Goal: Task Accomplishment & Management: Use online tool/utility

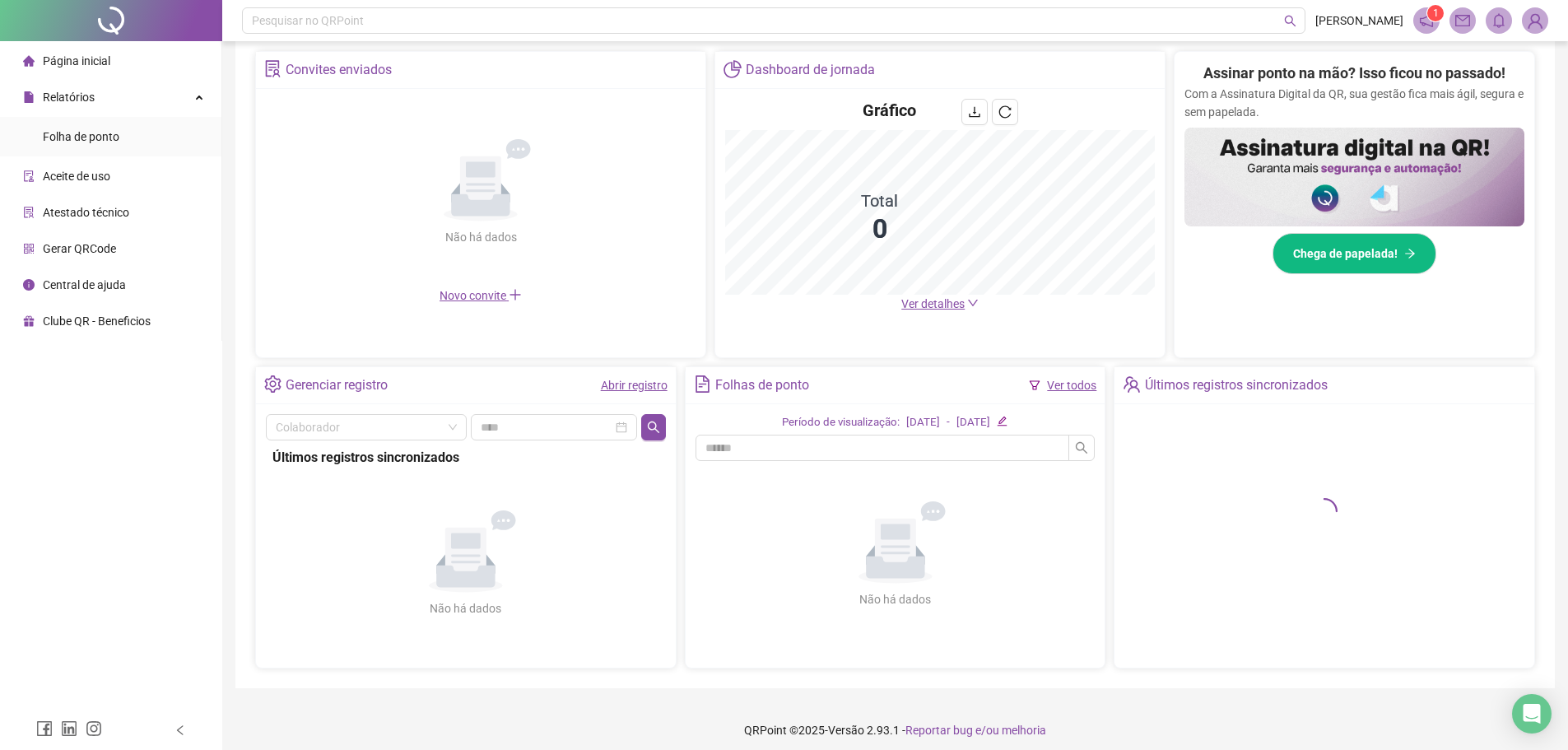
scroll to position [322, 0]
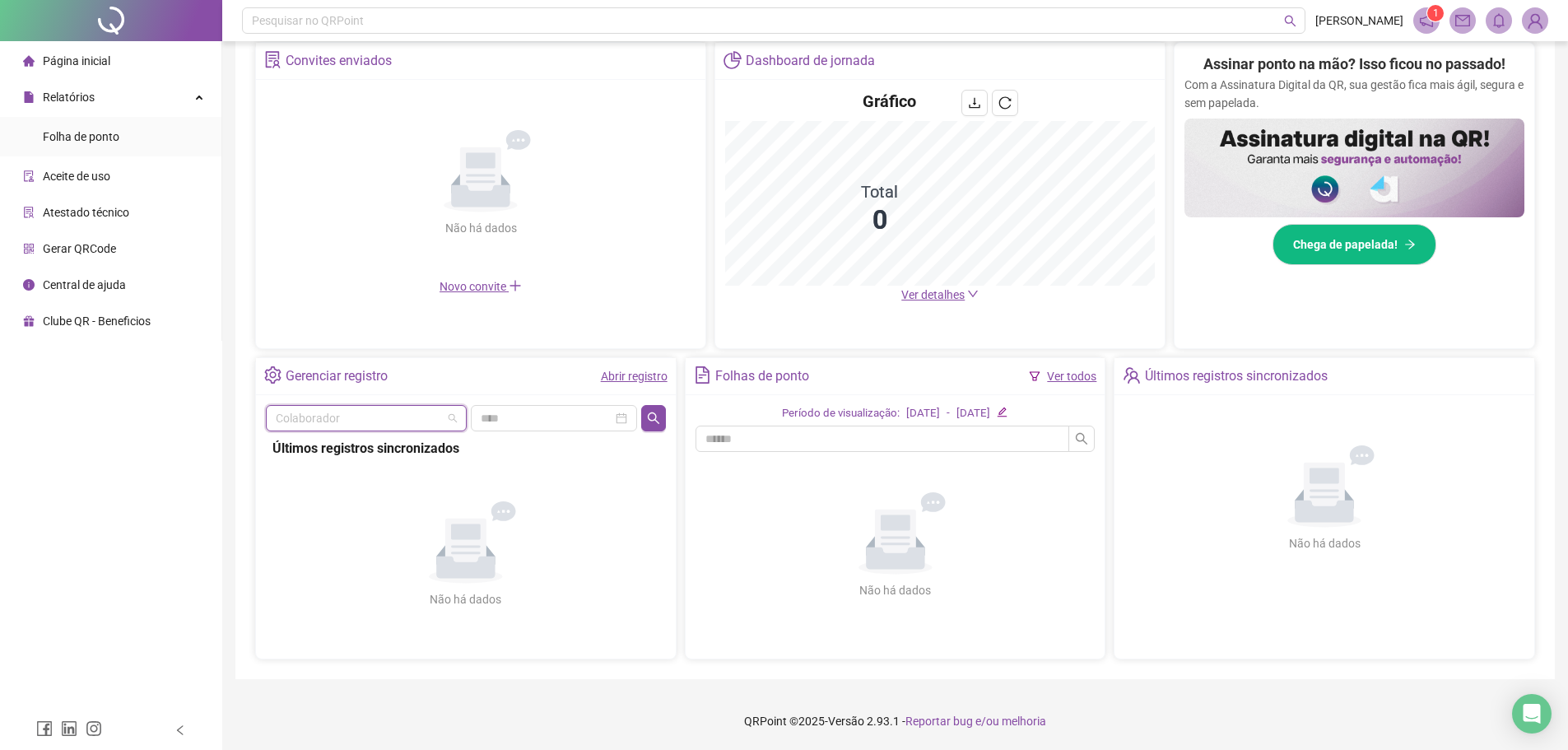
click at [352, 409] on input "search" at bounding box center [358, 418] width 166 height 25
type input "******"
drag, startPoint x: 426, startPoint y: 446, endPoint x: 464, endPoint y: 448, distance: 38.1
click at [429, 447] on div "[PERSON_NAME]" at bounding box center [366, 450] width 175 height 18
click at [648, 414] on icon "search" at bounding box center [654, 418] width 14 height 14
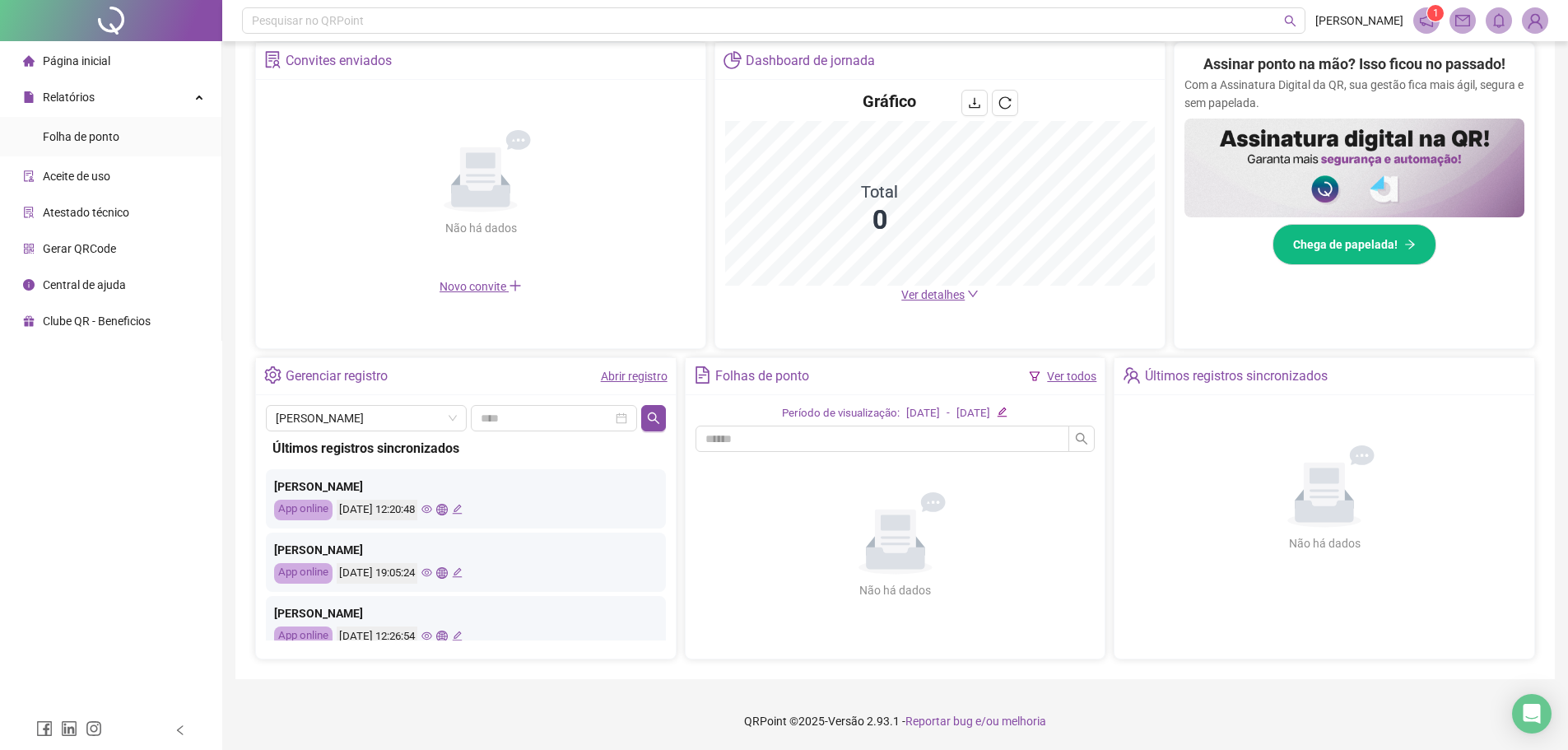
click at [432, 506] on icon "eye" at bounding box center [426, 509] width 11 height 9
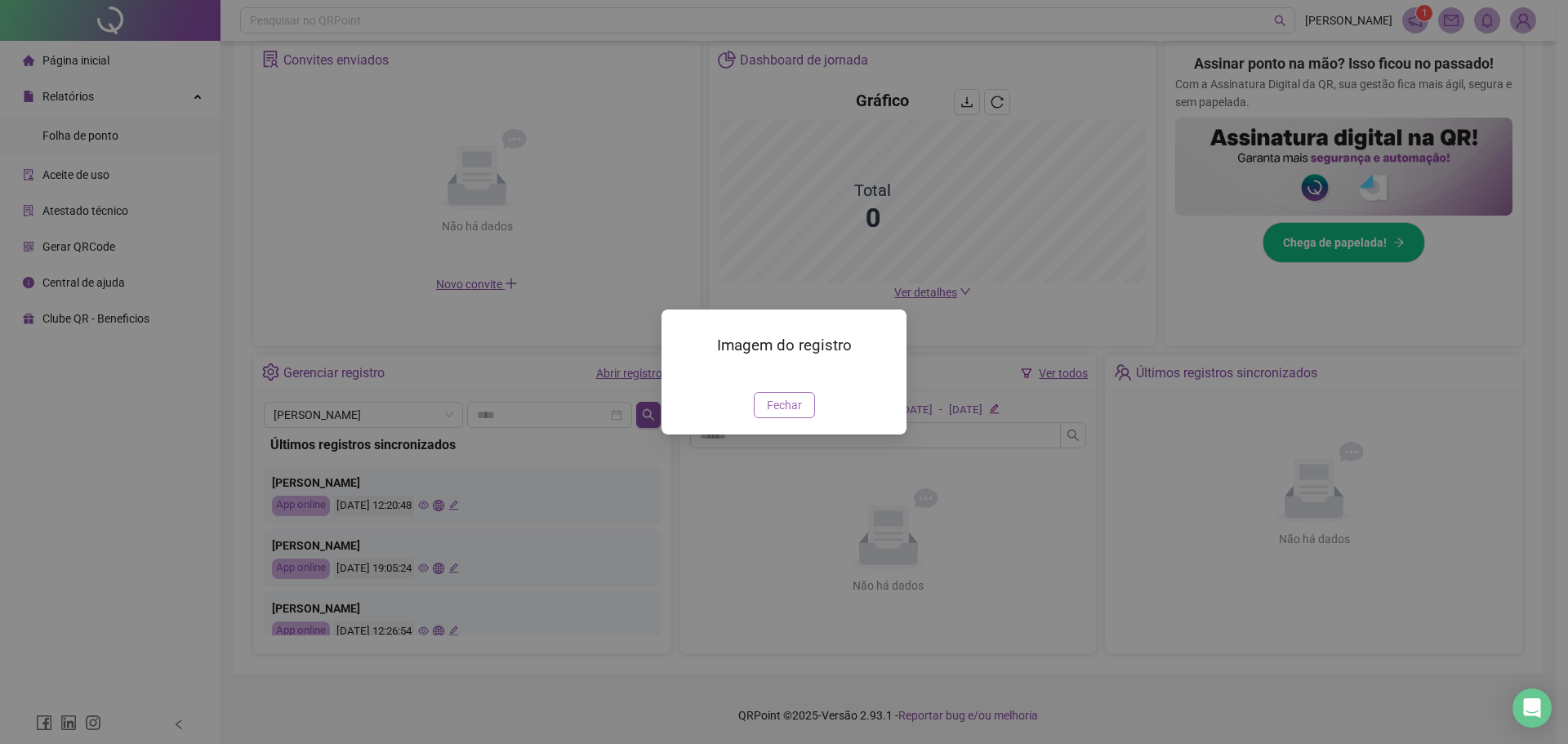
click at [791, 414] on span "Fechar" at bounding box center [784, 405] width 35 height 18
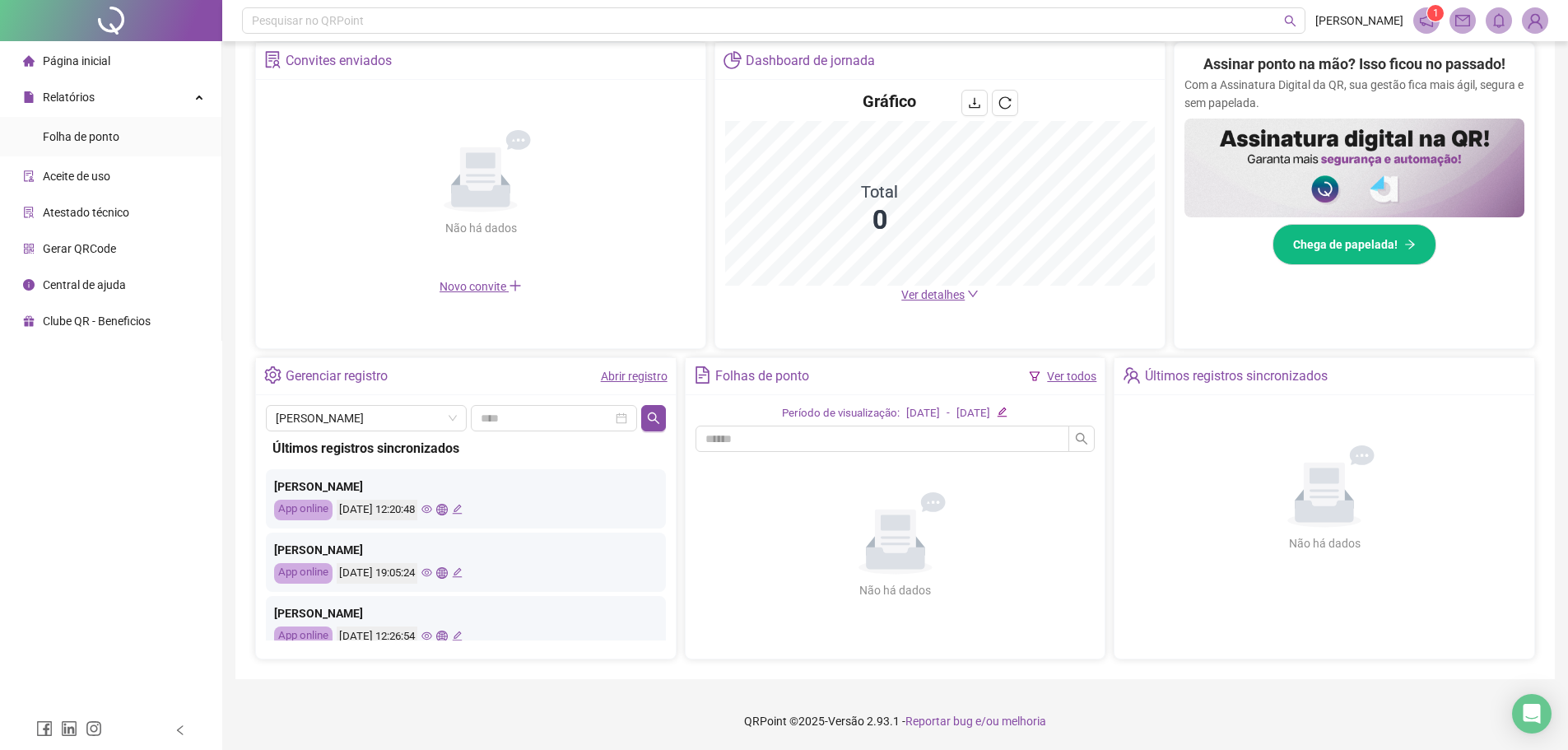
click at [325, 432] on div "Últimos registros sincronizados [PERSON_NAME] App online [DATE] 12:20:48 [PERSO…" at bounding box center [466, 535] width 400 height 209
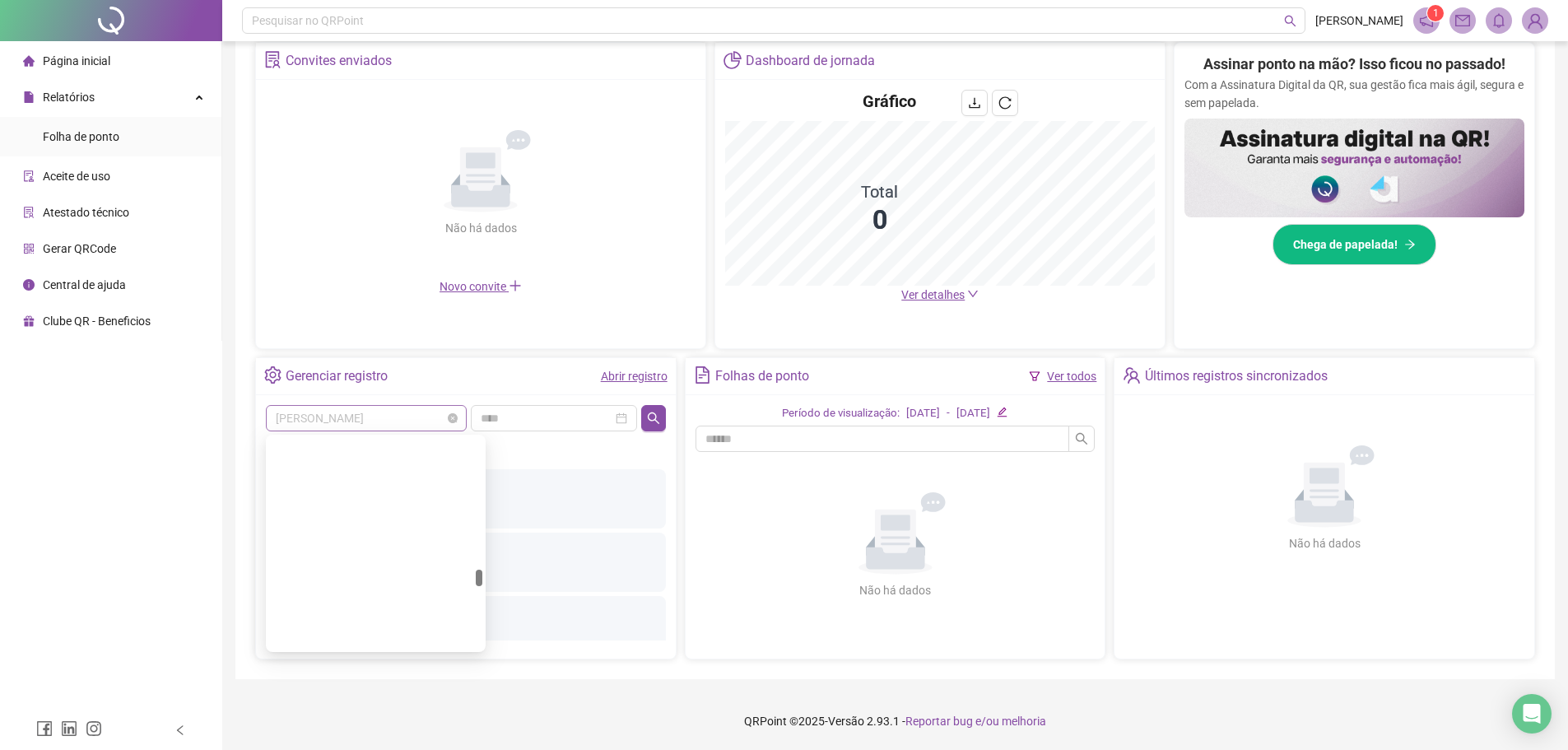
click at [327, 423] on span "[PERSON_NAME]" at bounding box center [365, 418] width 181 height 25
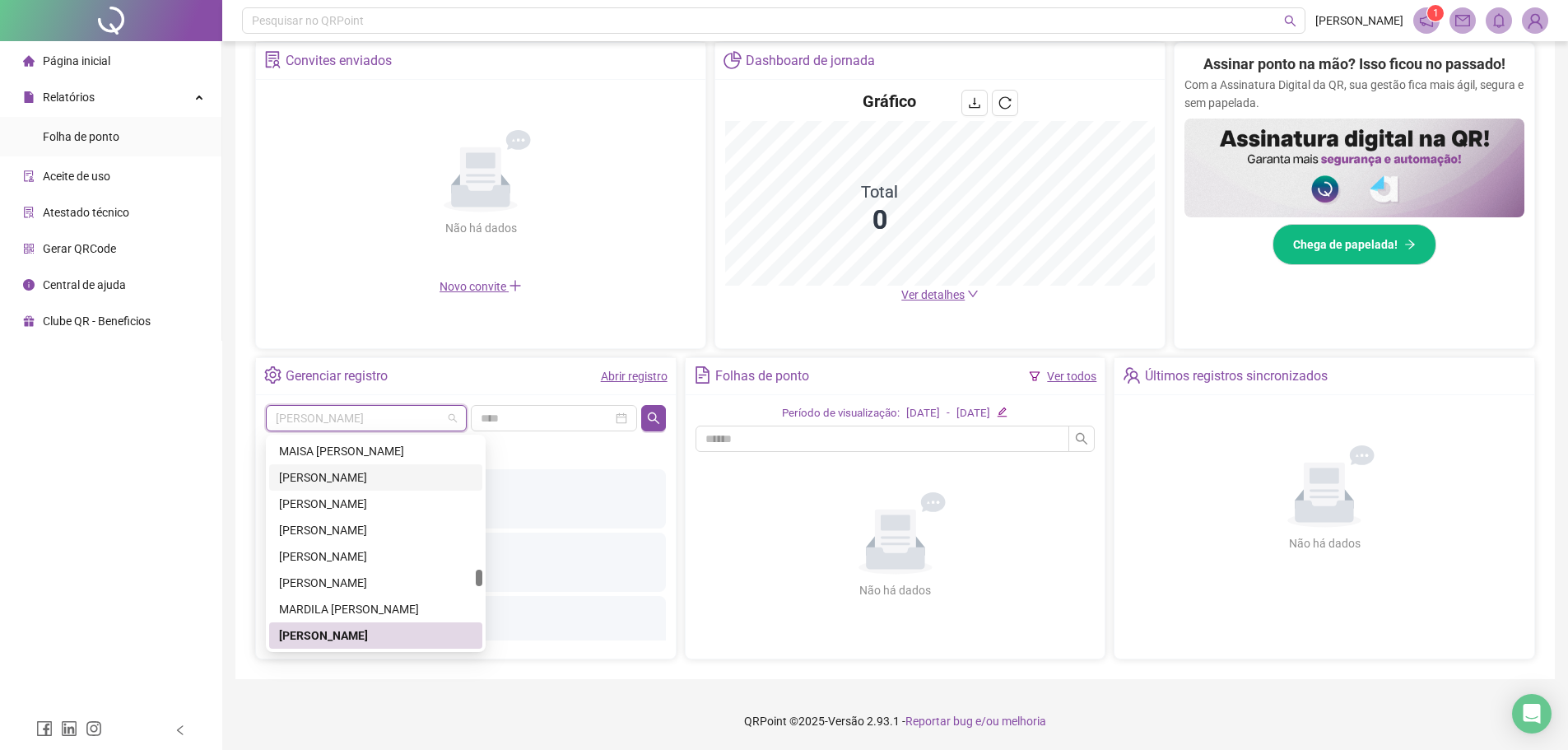
click at [374, 476] on div "[PERSON_NAME]" at bounding box center [376, 477] width 193 height 18
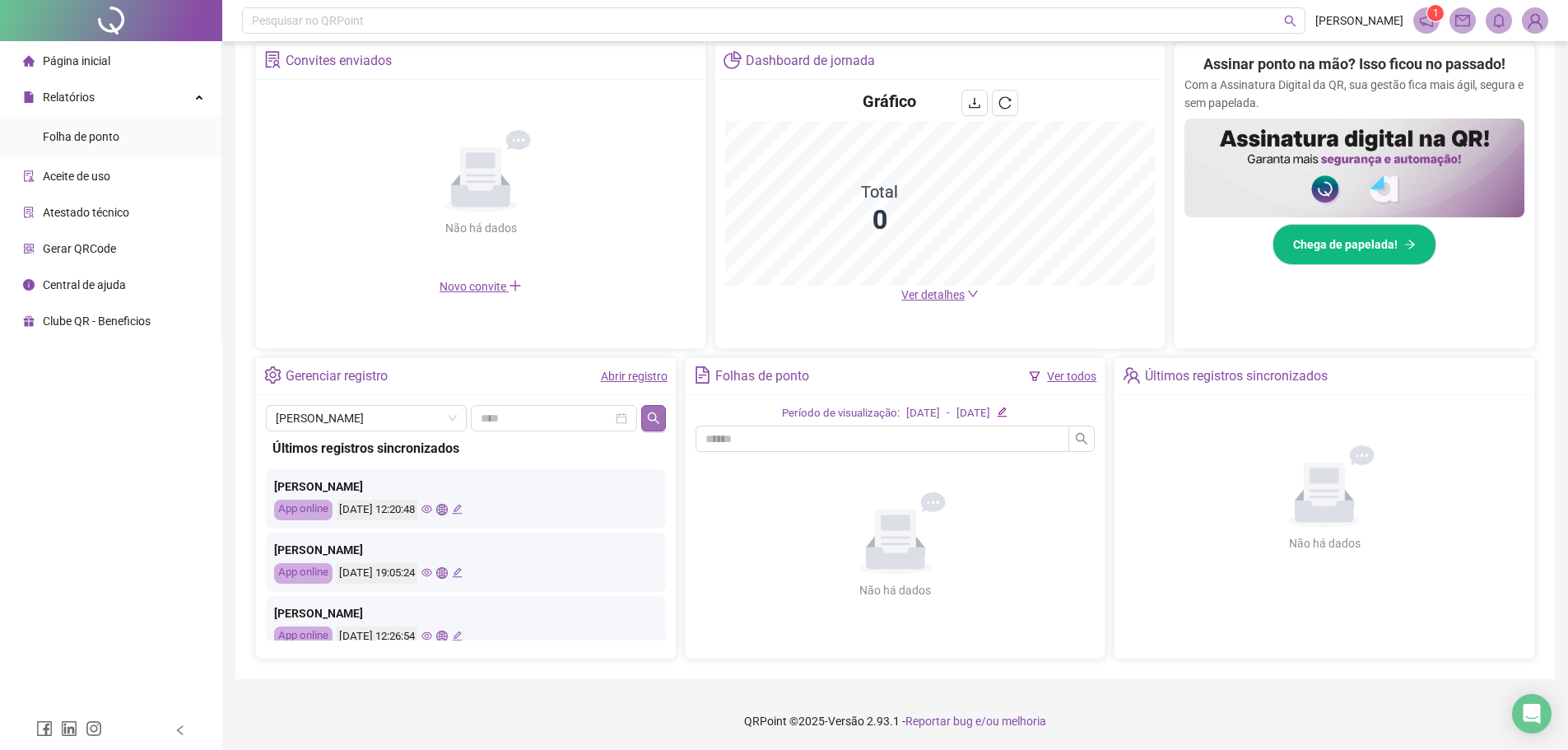
click at [656, 413] on icon "search" at bounding box center [654, 418] width 14 height 14
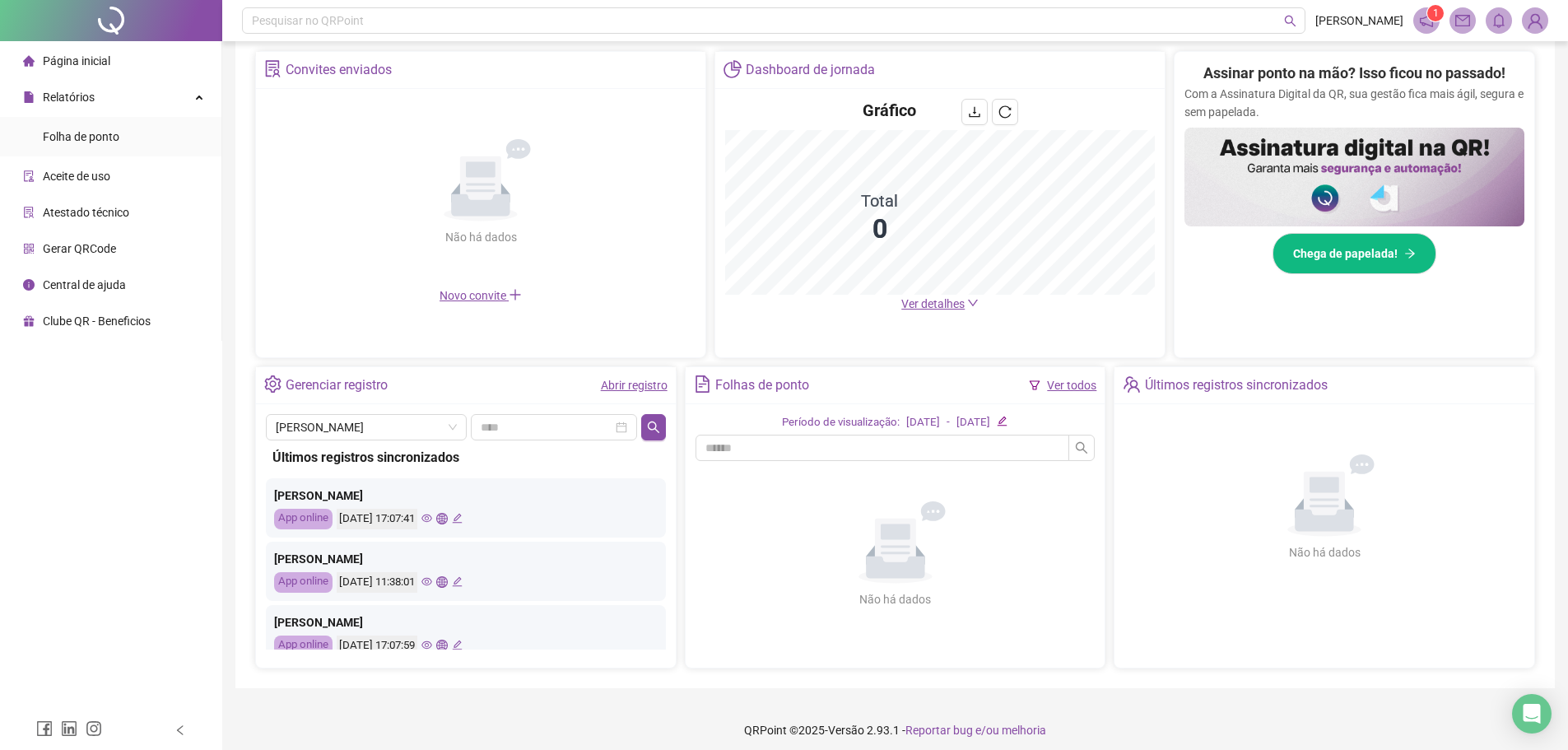
scroll to position [322, 0]
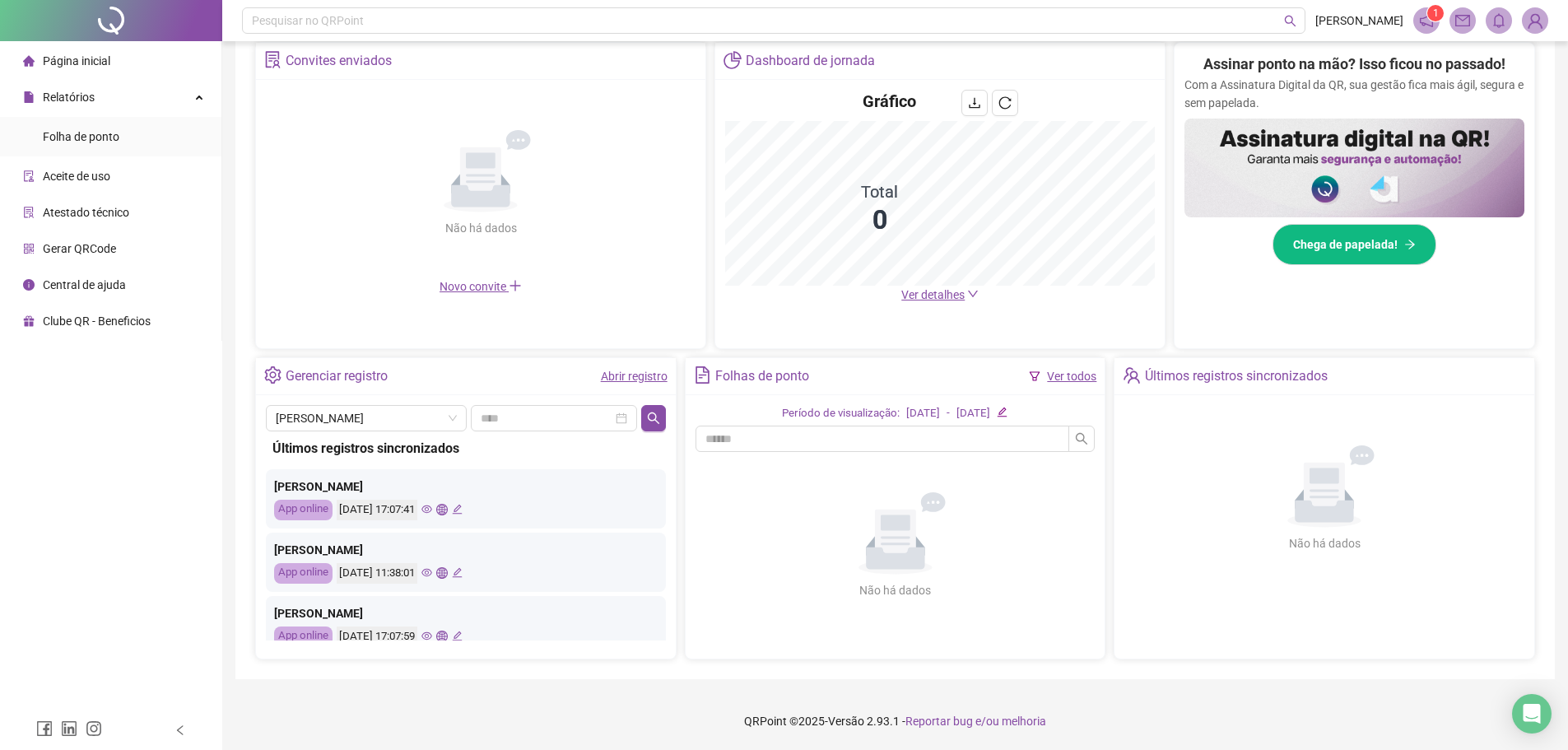
click at [432, 506] on icon "eye" at bounding box center [426, 508] width 11 height 11
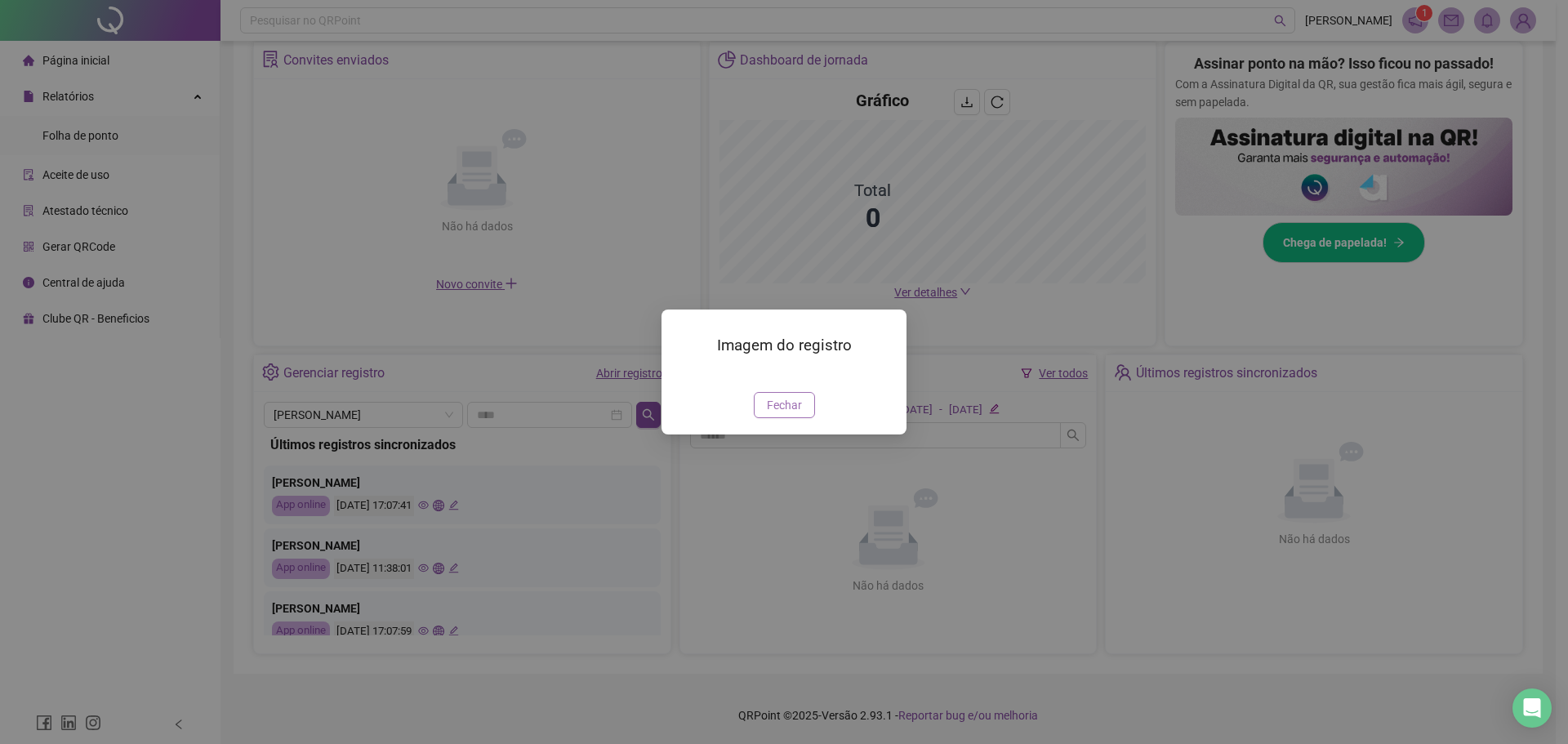
click at [792, 414] on span "Fechar" at bounding box center [784, 405] width 35 height 18
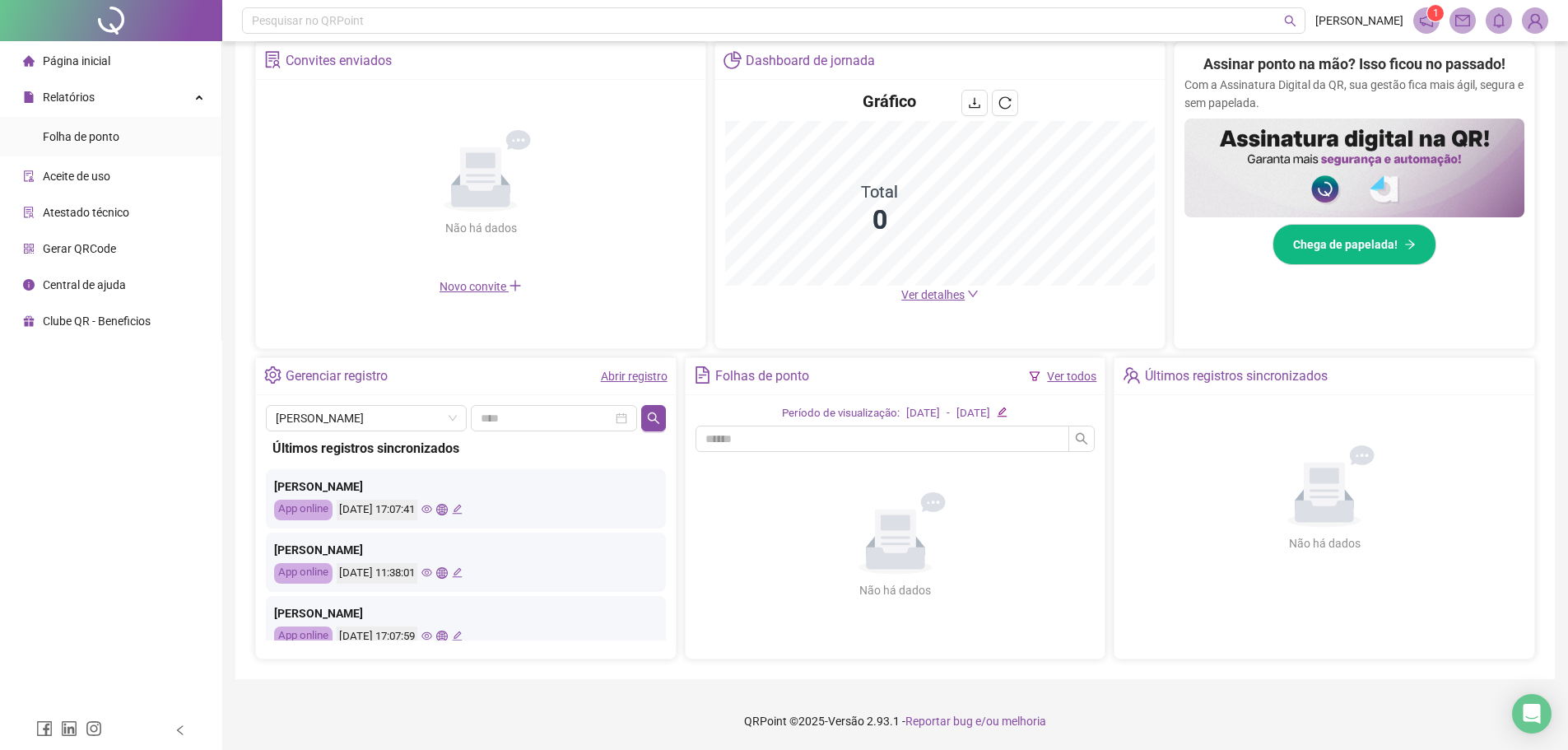
click at [463, 503] on div "[DATE] 17:07:41" at bounding box center [399, 509] width 126 height 20
click at [447, 506] on icon "global" at bounding box center [441, 508] width 11 height 11
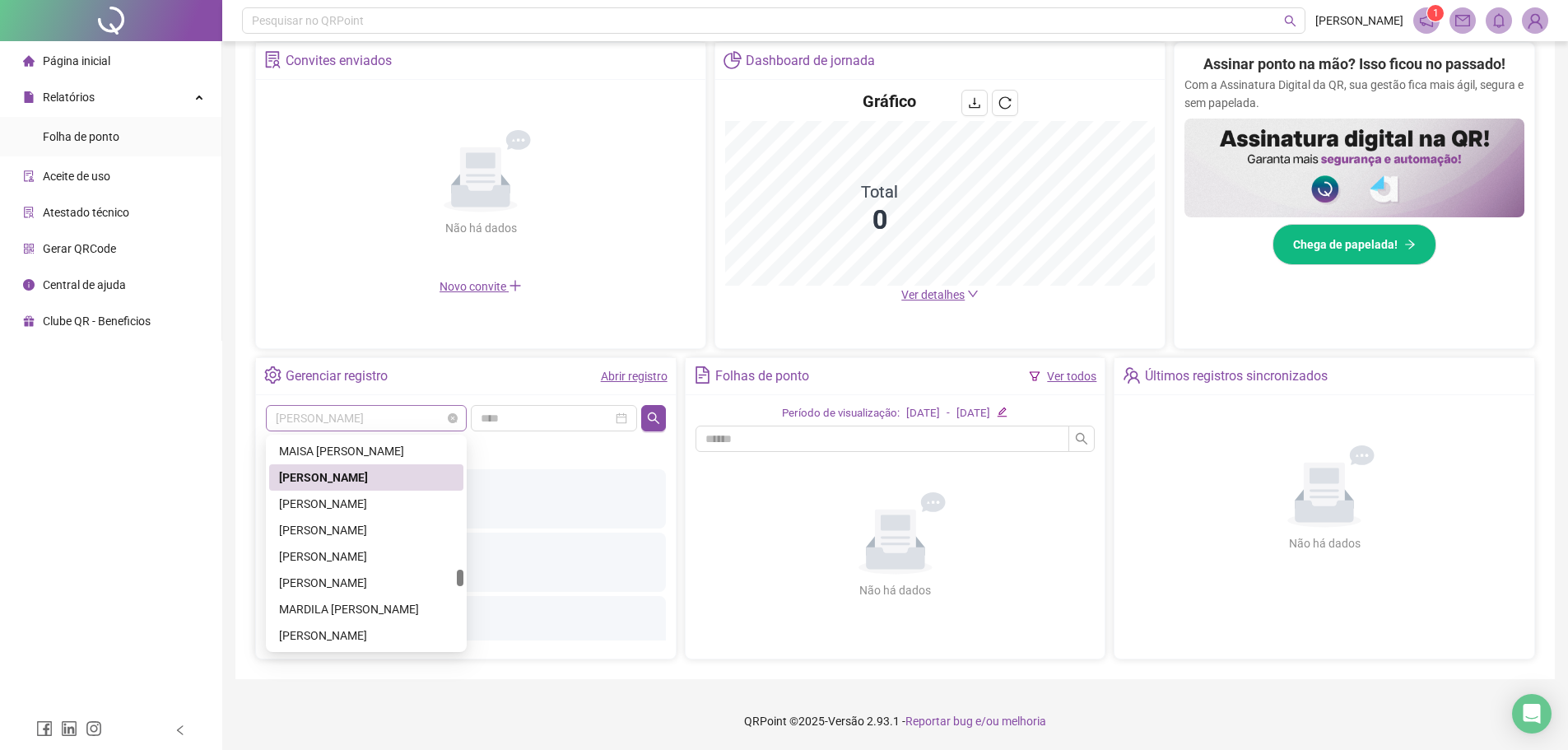
click at [384, 416] on span "[PERSON_NAME]" at bounding box center [365, 418] width 181 height 25
click at [352, 569] on div "[PERSON_NAME]" at bounding box center [366, 579] width 194 height 26
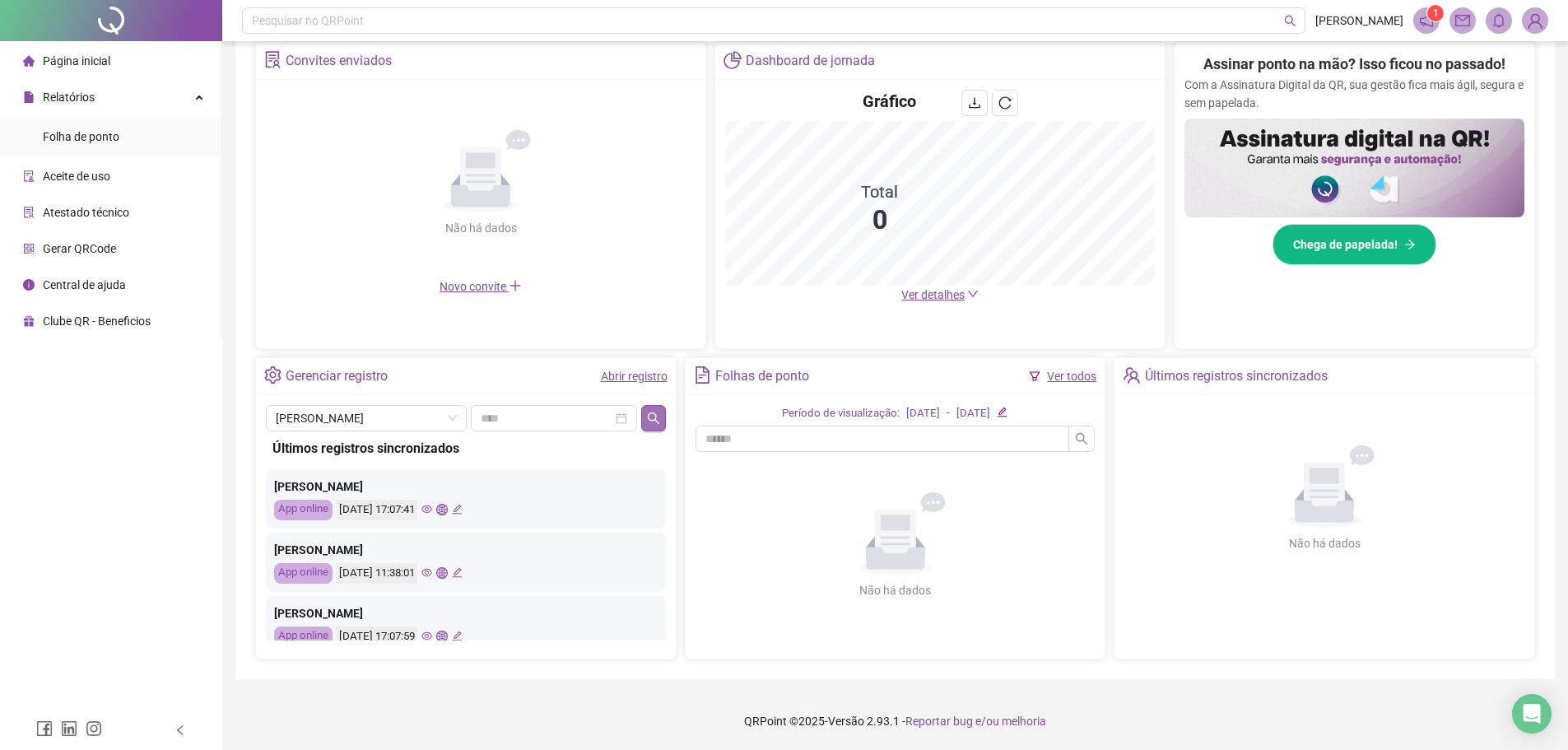
click at [655, 408] on button "button" at bounding box center [653, 418] width 24 height 26
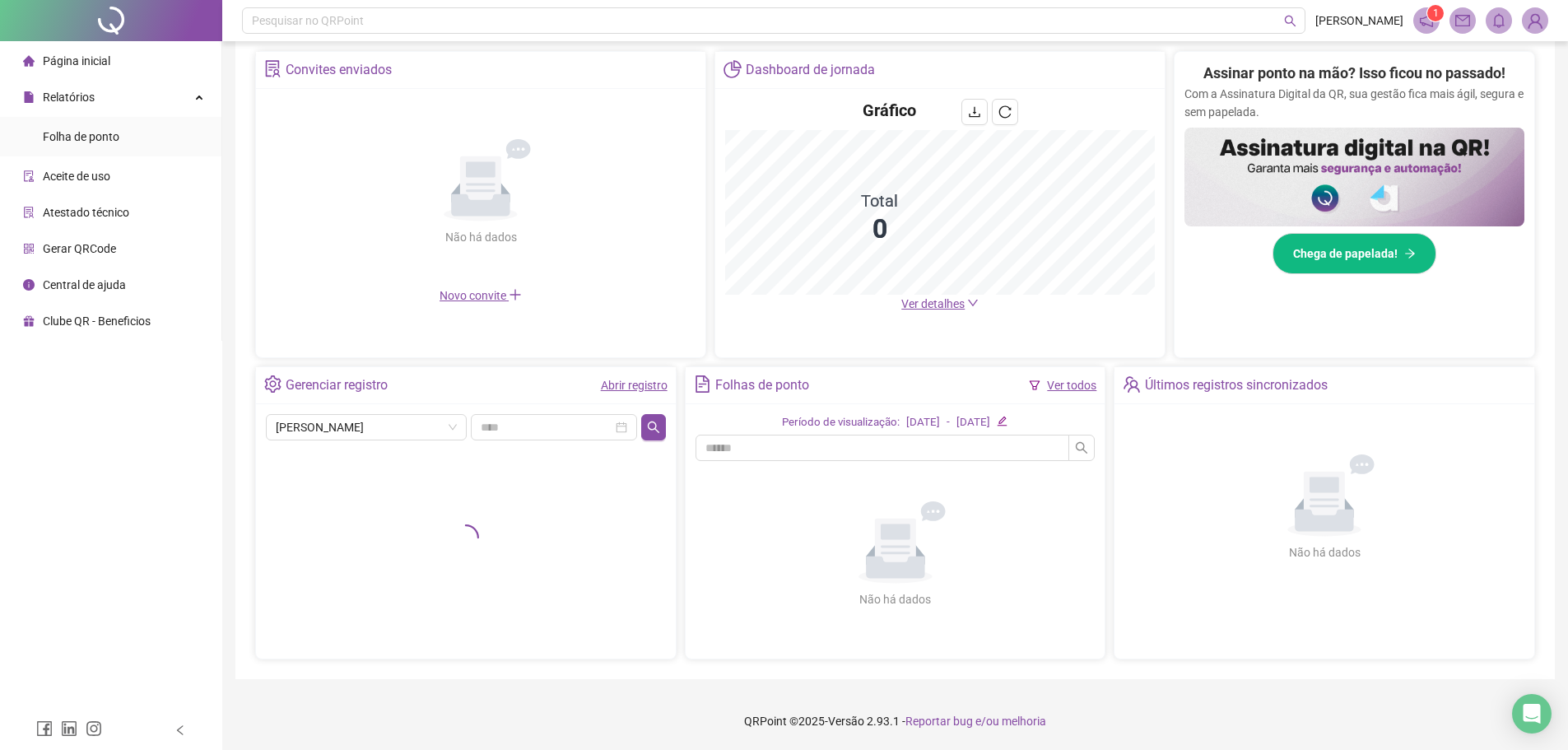
scroll to position [322, 0]
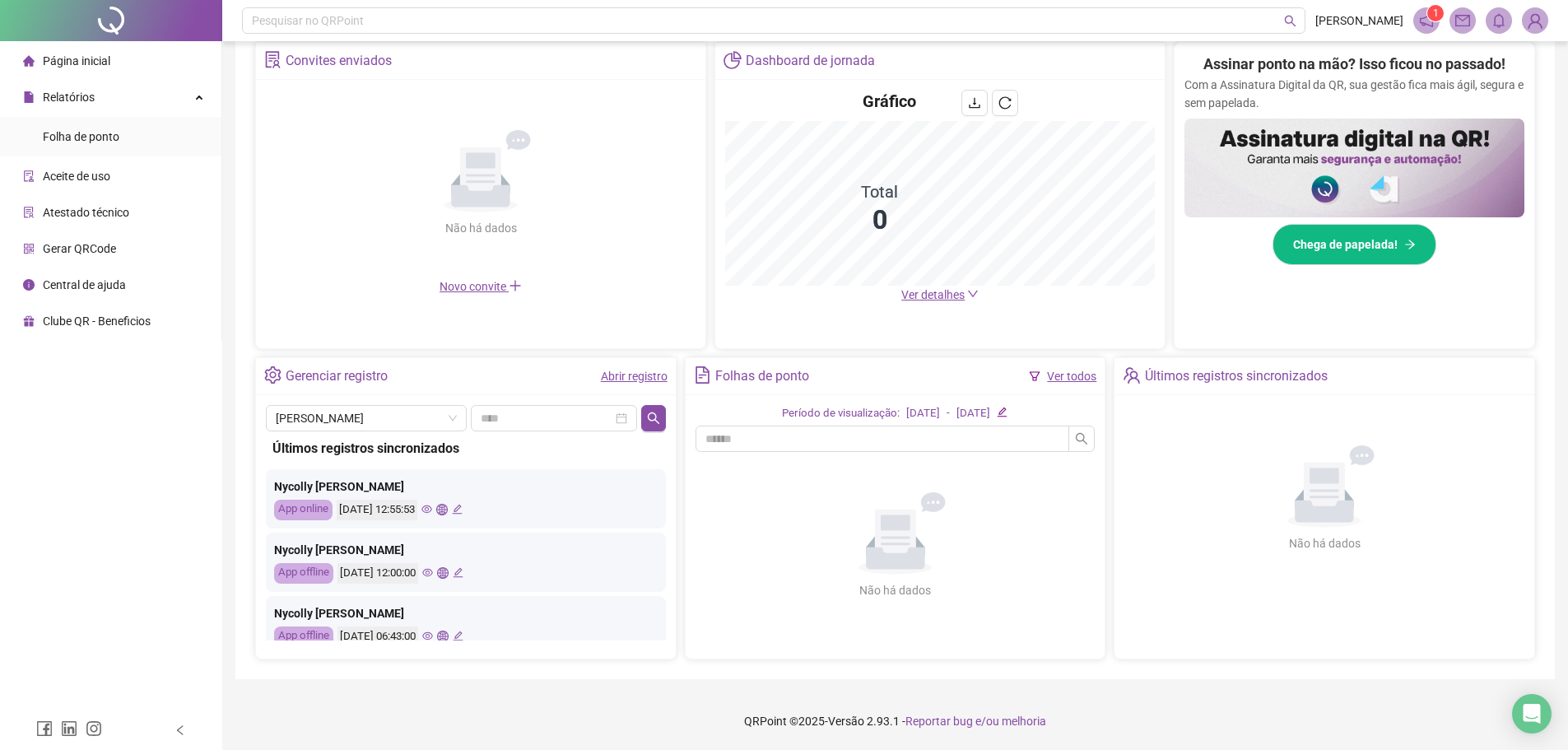
click at [432, 505] on icon "eye" at bounding box center [426, 508] width 11 height 11
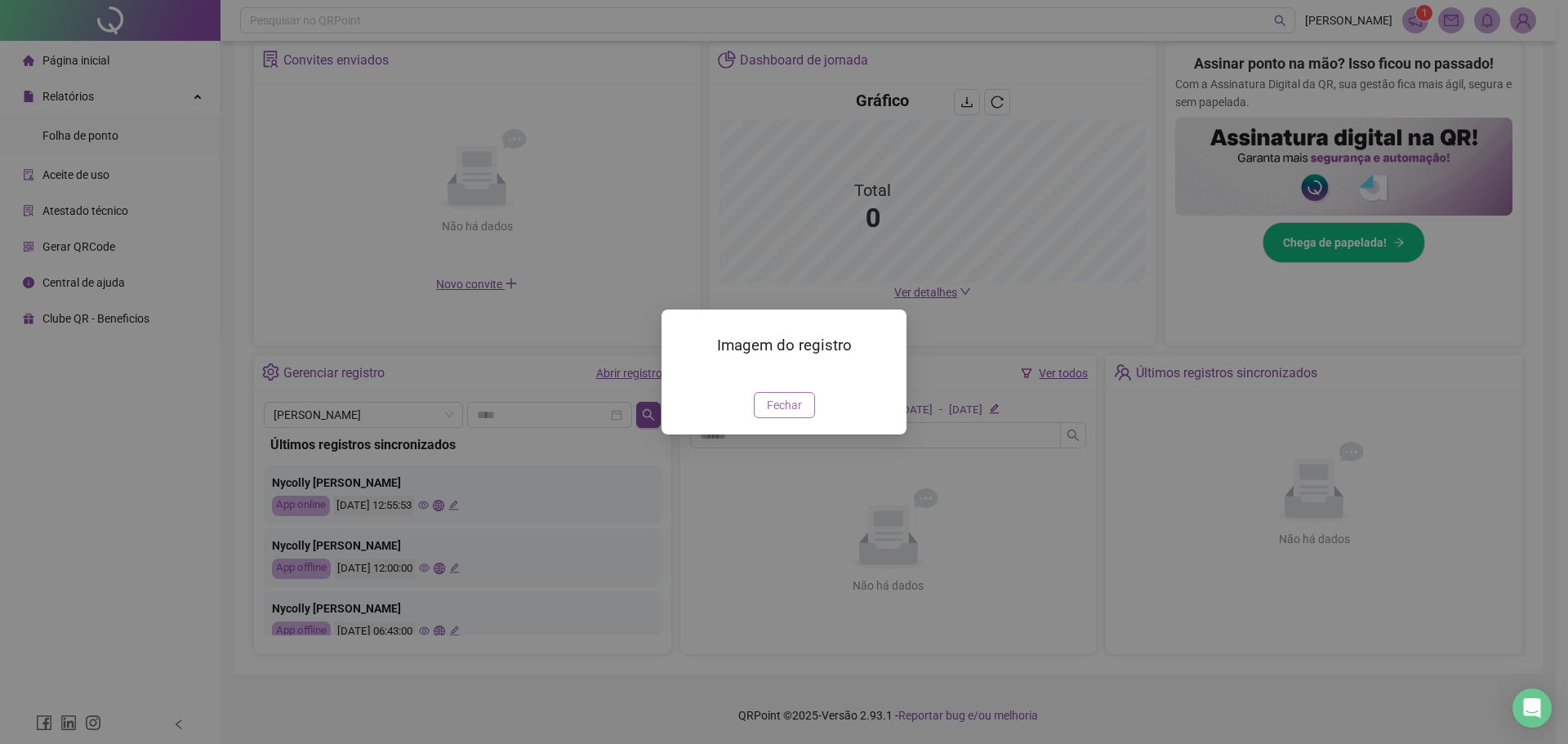
click at [779, 414] on span "Fechar" at bounding box center [784, 405] width 35 height 18
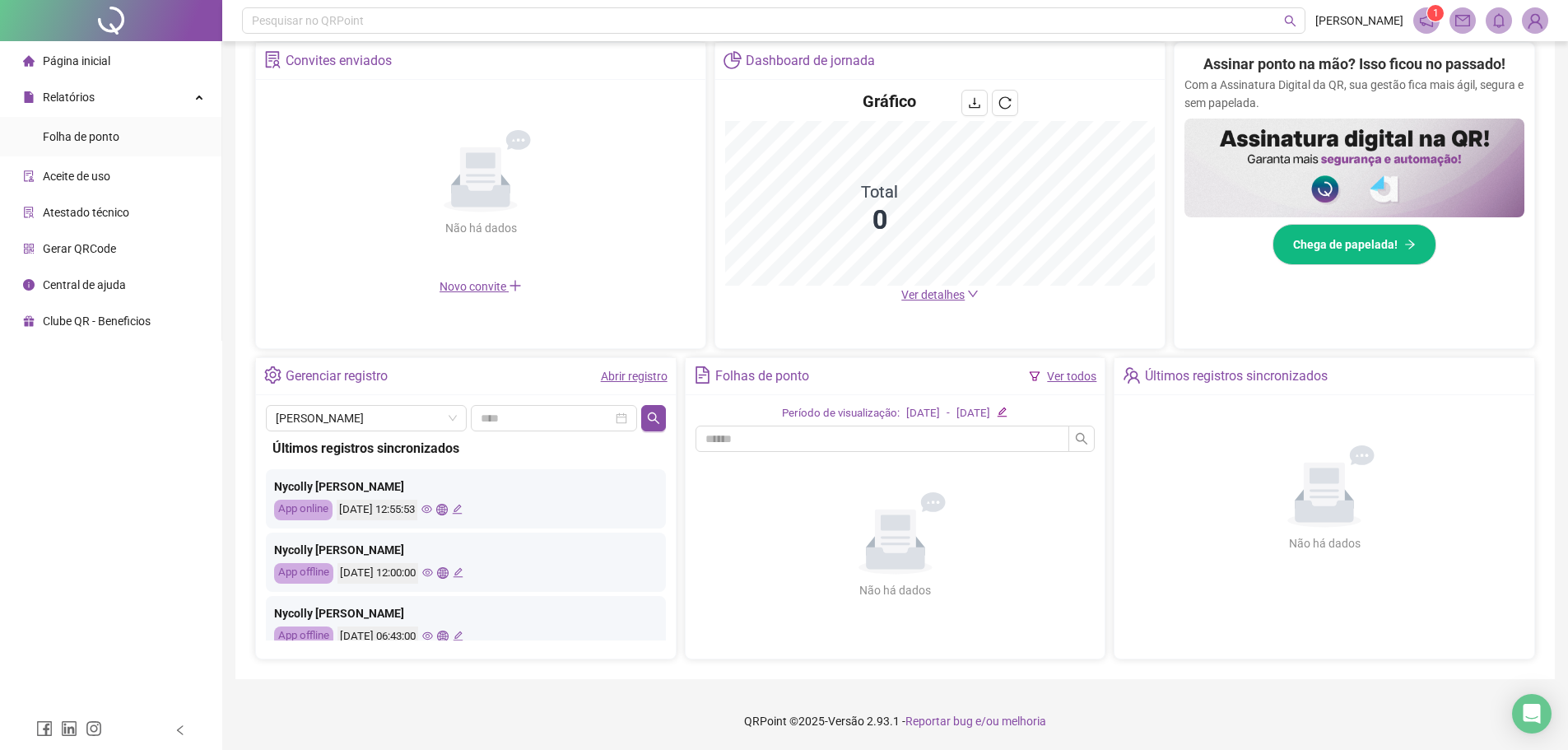
click at [447, 639] on div "[DATE] 06:43:00" at bounding box center [400, 636] width 126 height 20
click at [433, 638] on icon "eye" at bounding box center [427, 636] width 11 height 9
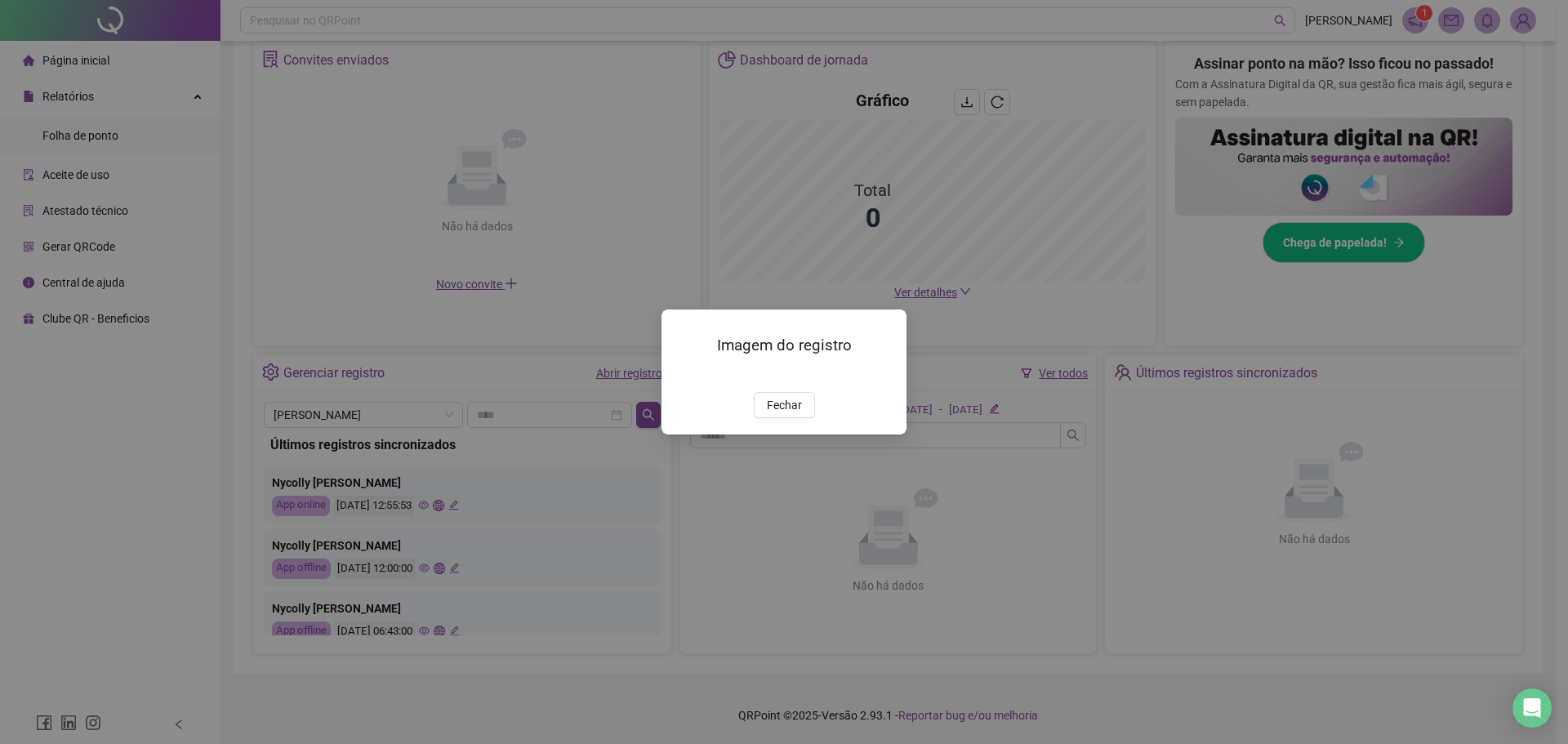
click at [680, 375] on img at bounding box center [680, 375] width 0 height 0
click at [774, 414] on span "Fechar" at bounding box center [784, 405] width 35 height 18
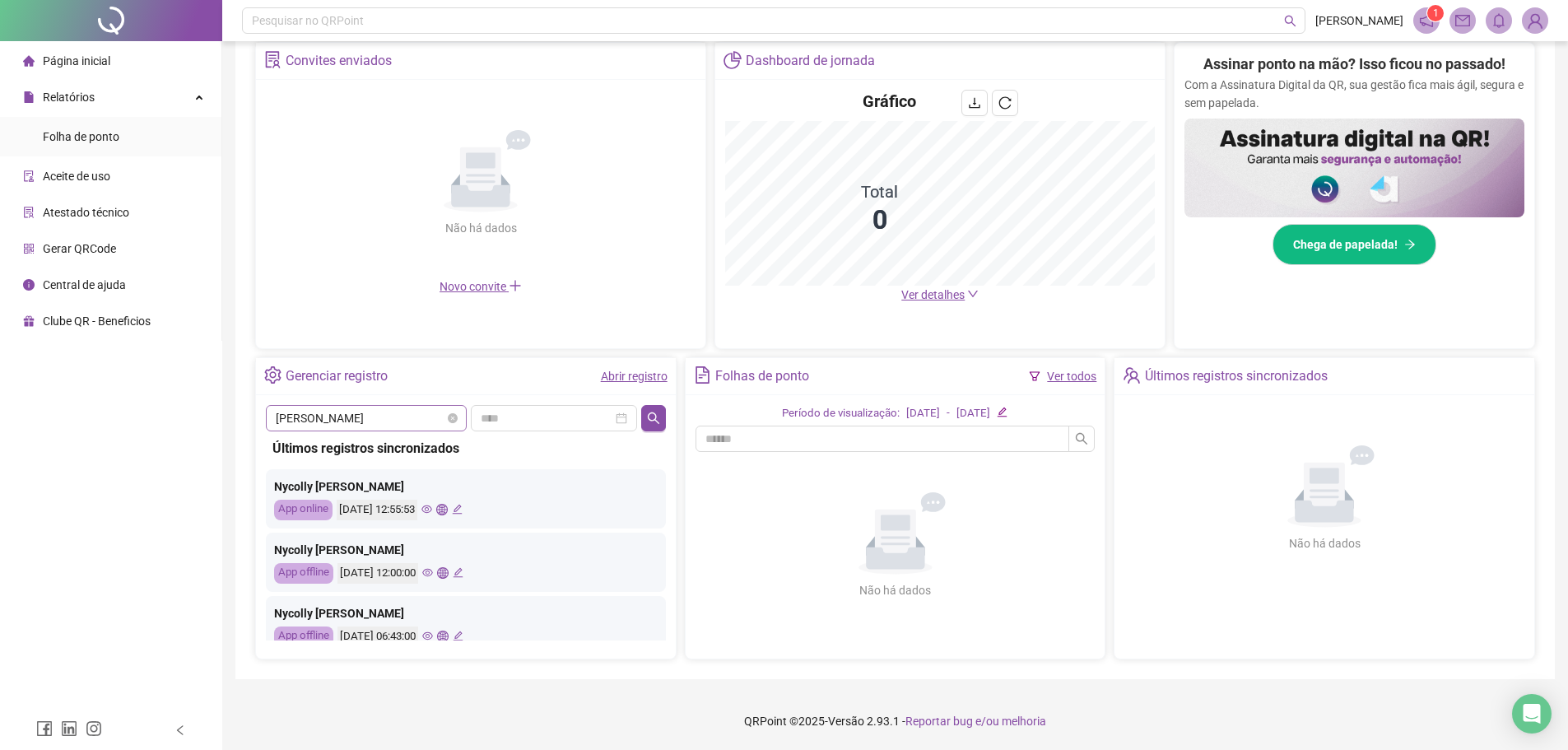
click at [429, 424] on span "[PERSON_NAME]" at bounding box center [365, 418] width 181 height 25
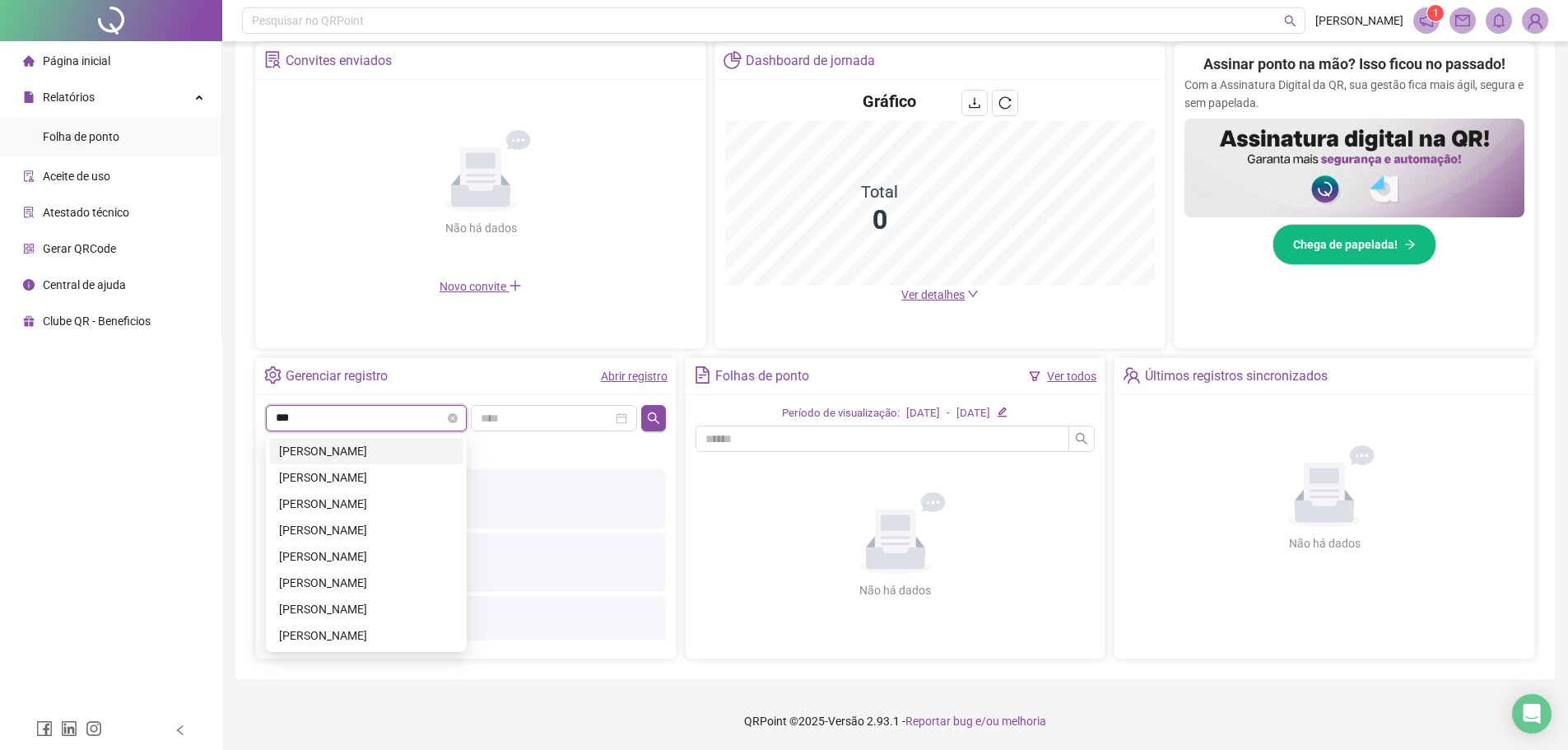
scroll to position [0, 0]
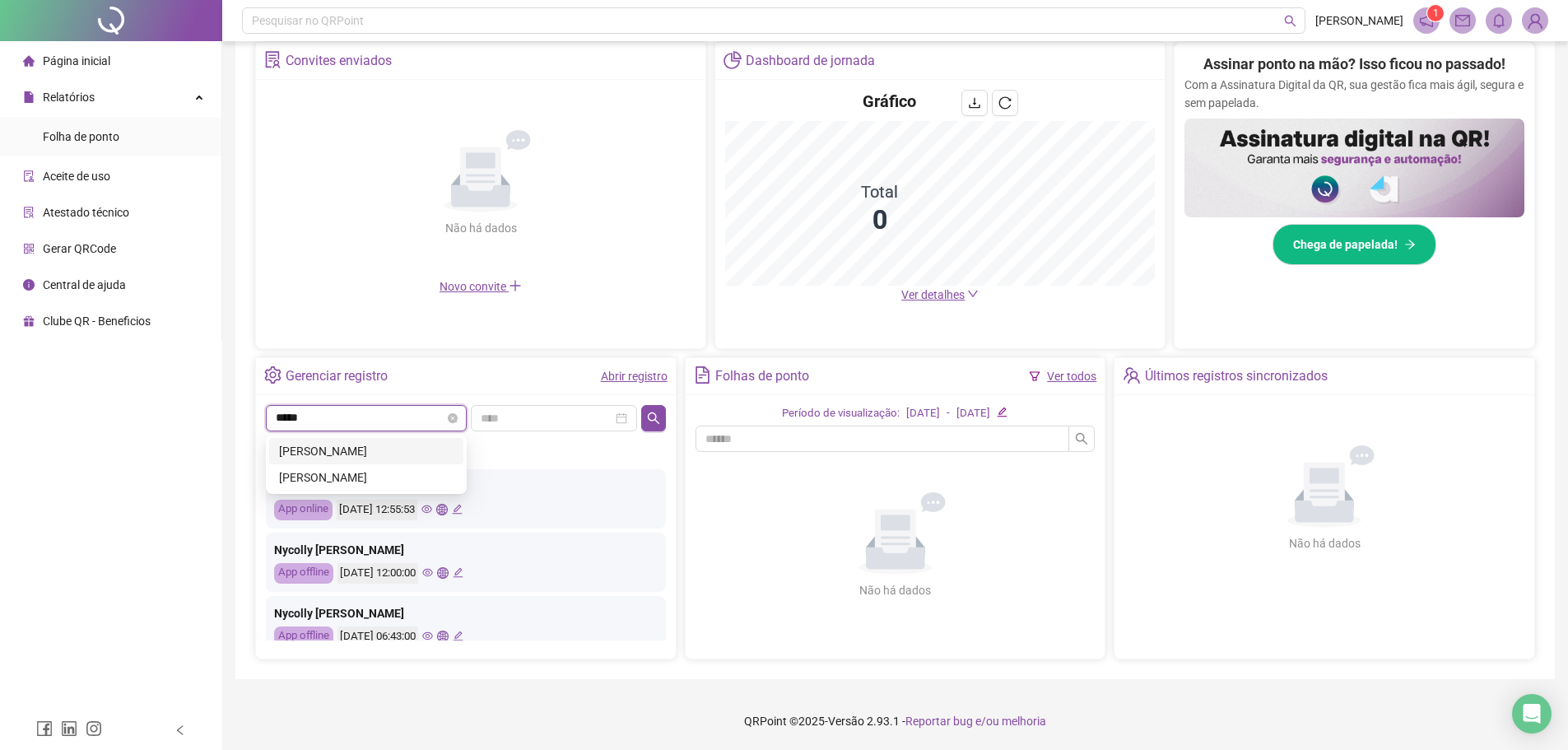
type input "******"
click at [395, 479] on div "[PERSON_NAME]" at bounding box center [366, 477] width 175 height 18
click at [658, 418] on icon "search" at bounding box center [654, 418] width 14 height 14
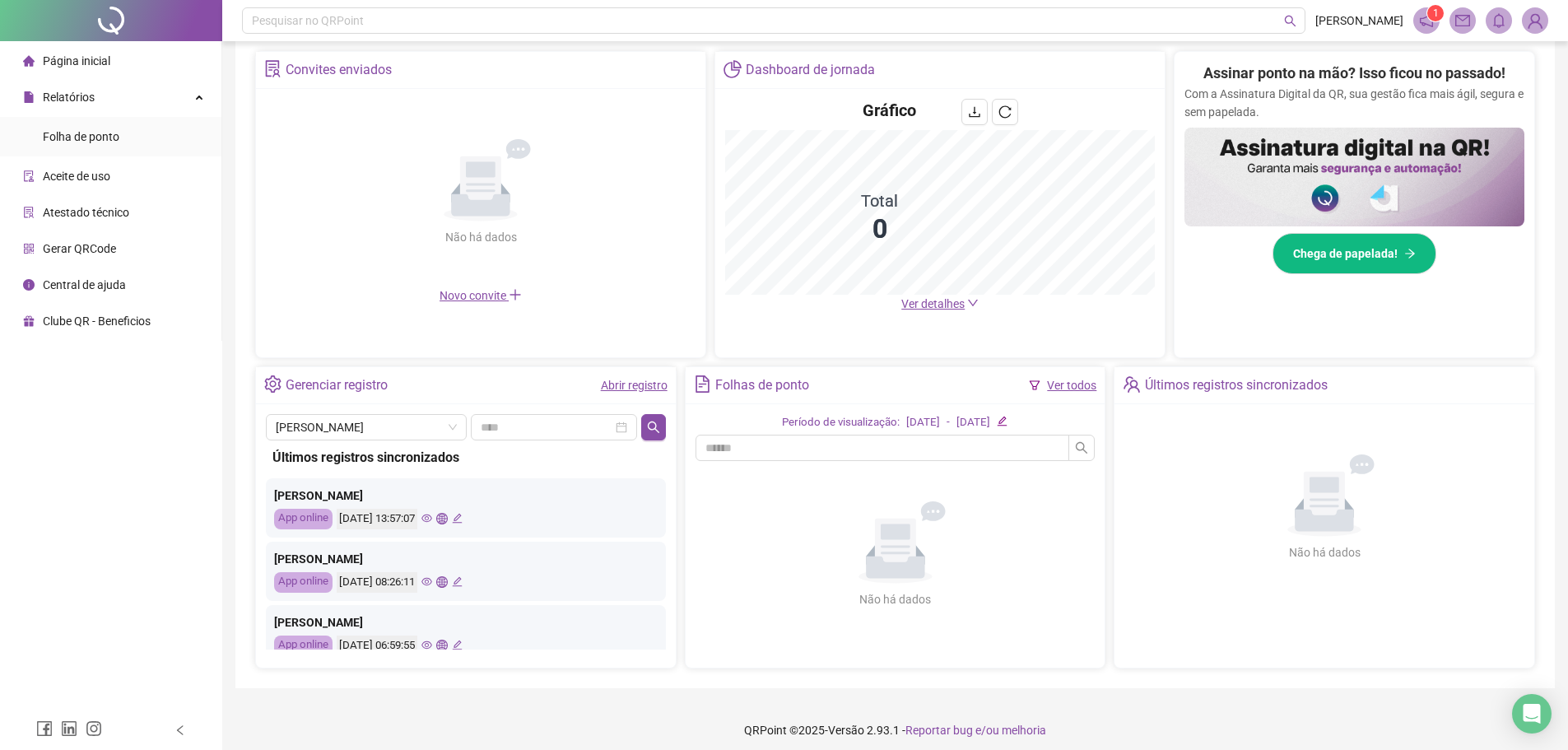
scroll to position [322, 0]
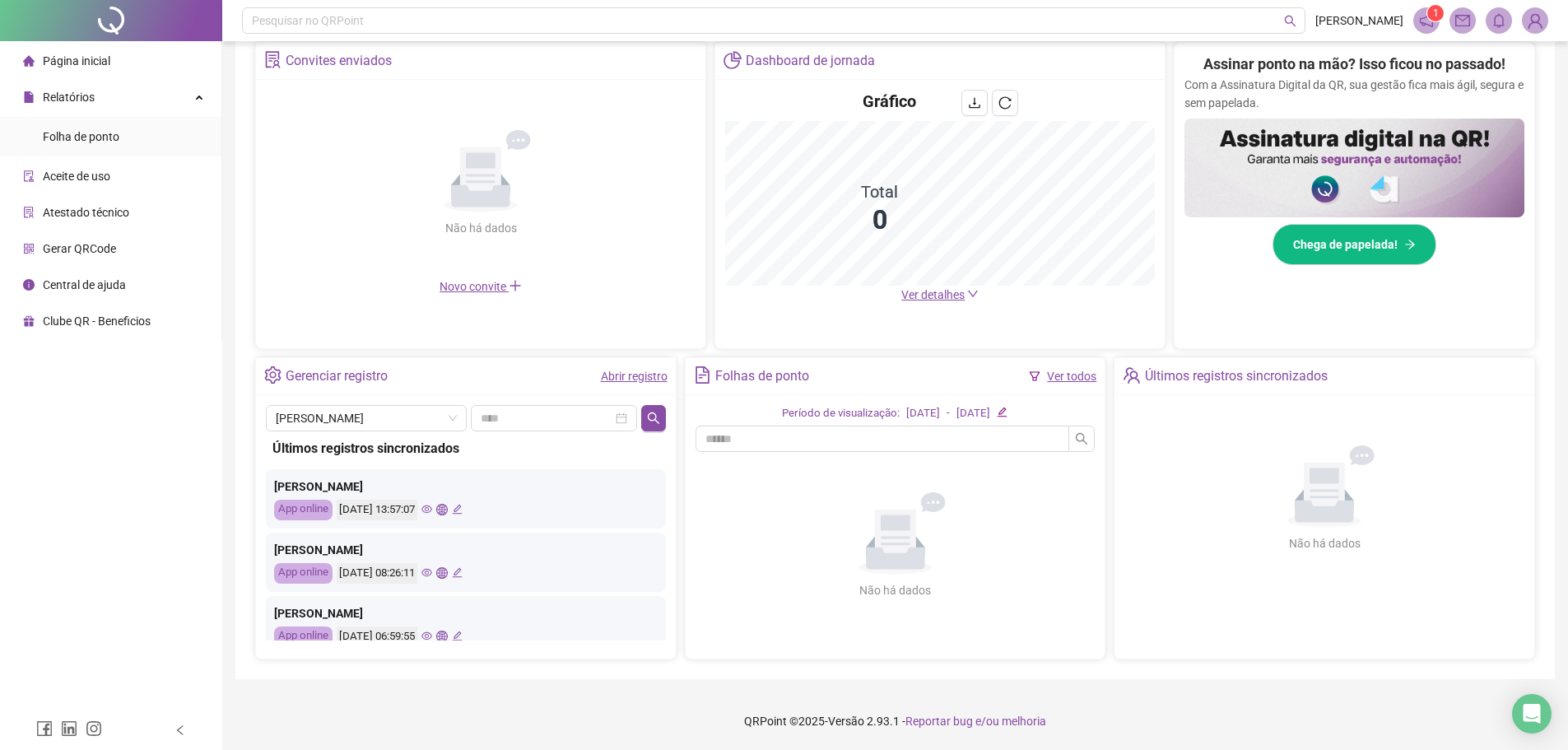
click at [457, 503] on div "[DATE] 13:57:07" at bounding box center [399, 509] width 126 height 20
click at [432, 507] on icon "eye" at bounding box center [426, 509] width 11 height 9
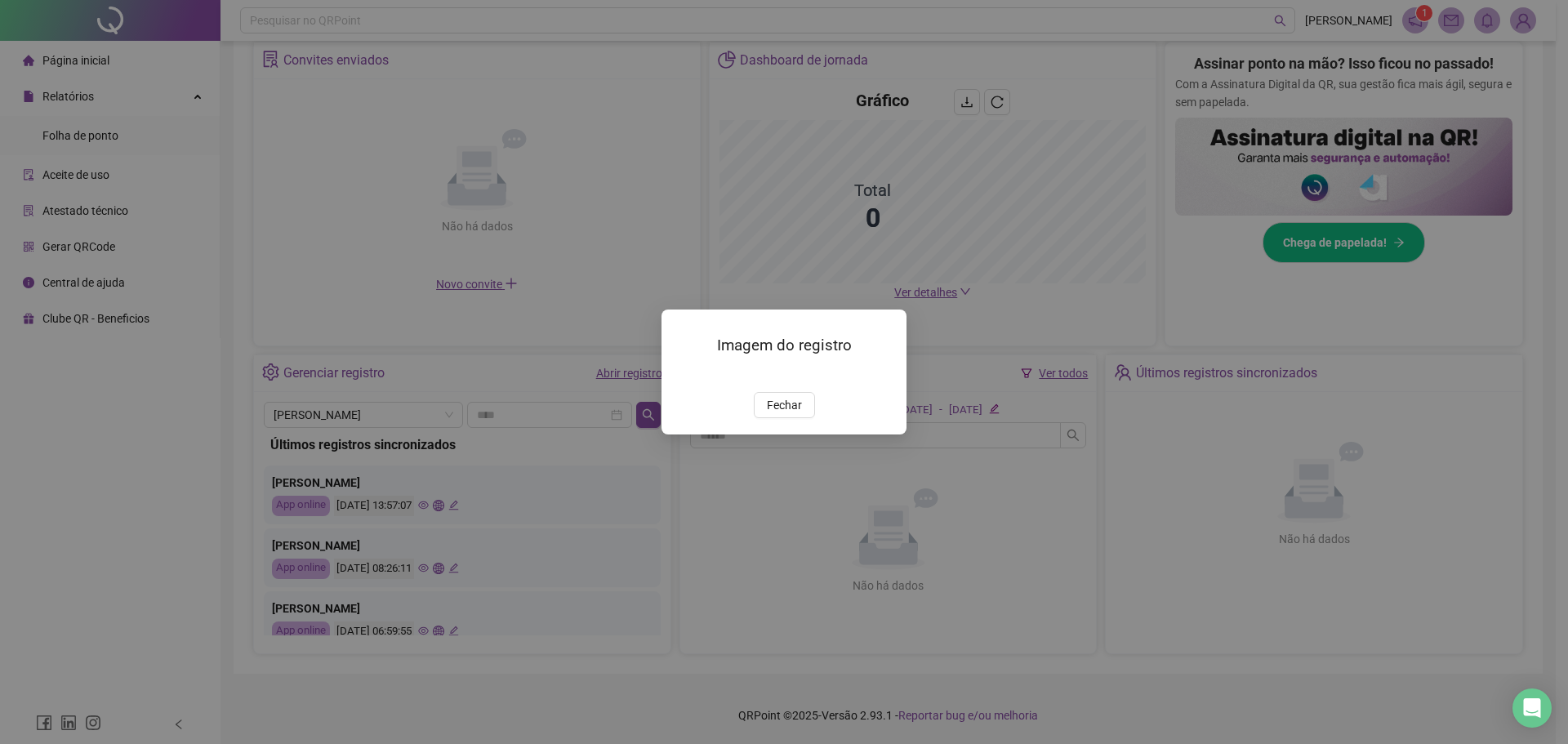
click at [680, 375] on img at bounding box center [680, 375] width 0 height 0
click at [780, 414] on span "Fechar" at bounding box center [784, 405] width 35 height 18
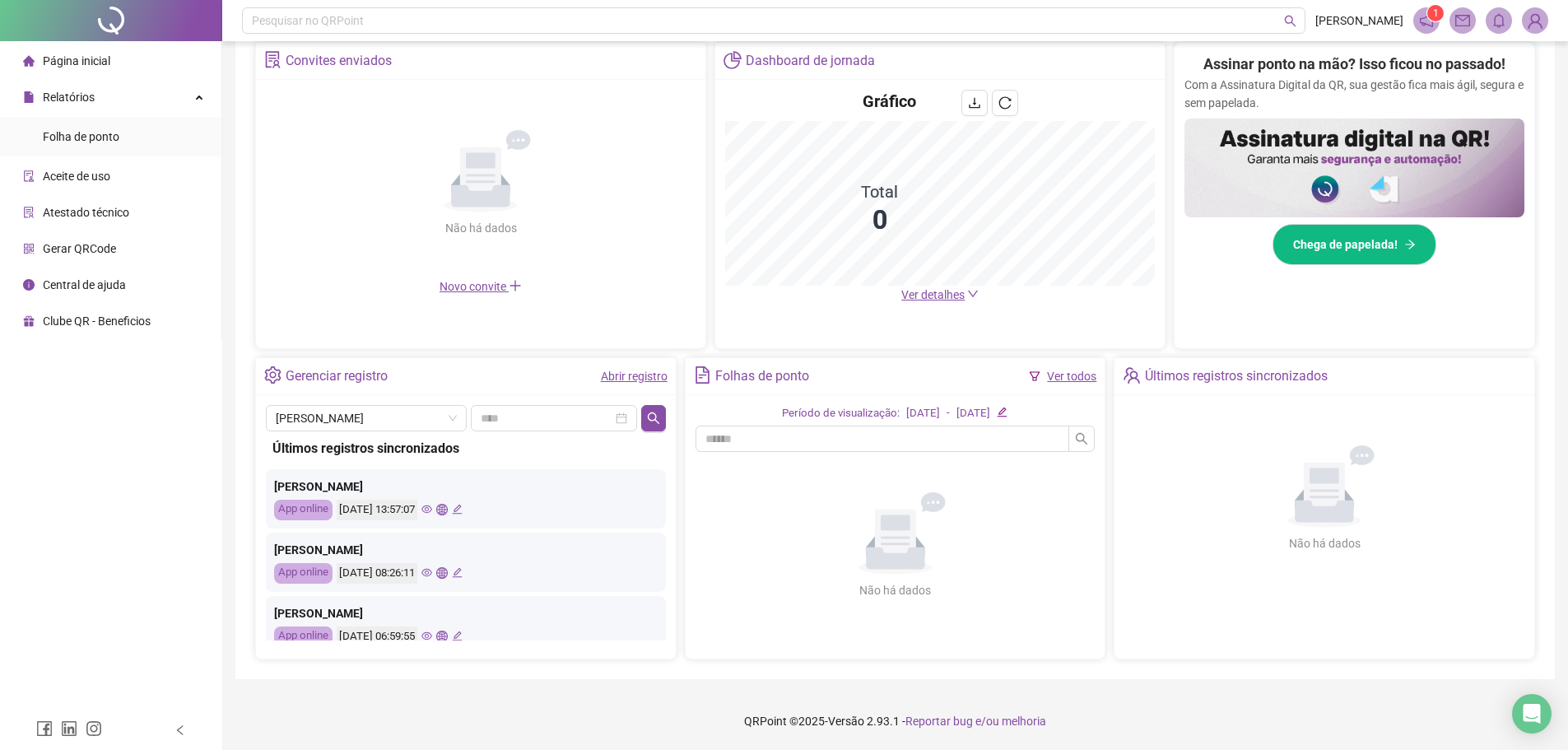
click at [432, 572] on icon "eye" at bounding box center [426, 572] width 11 height 11
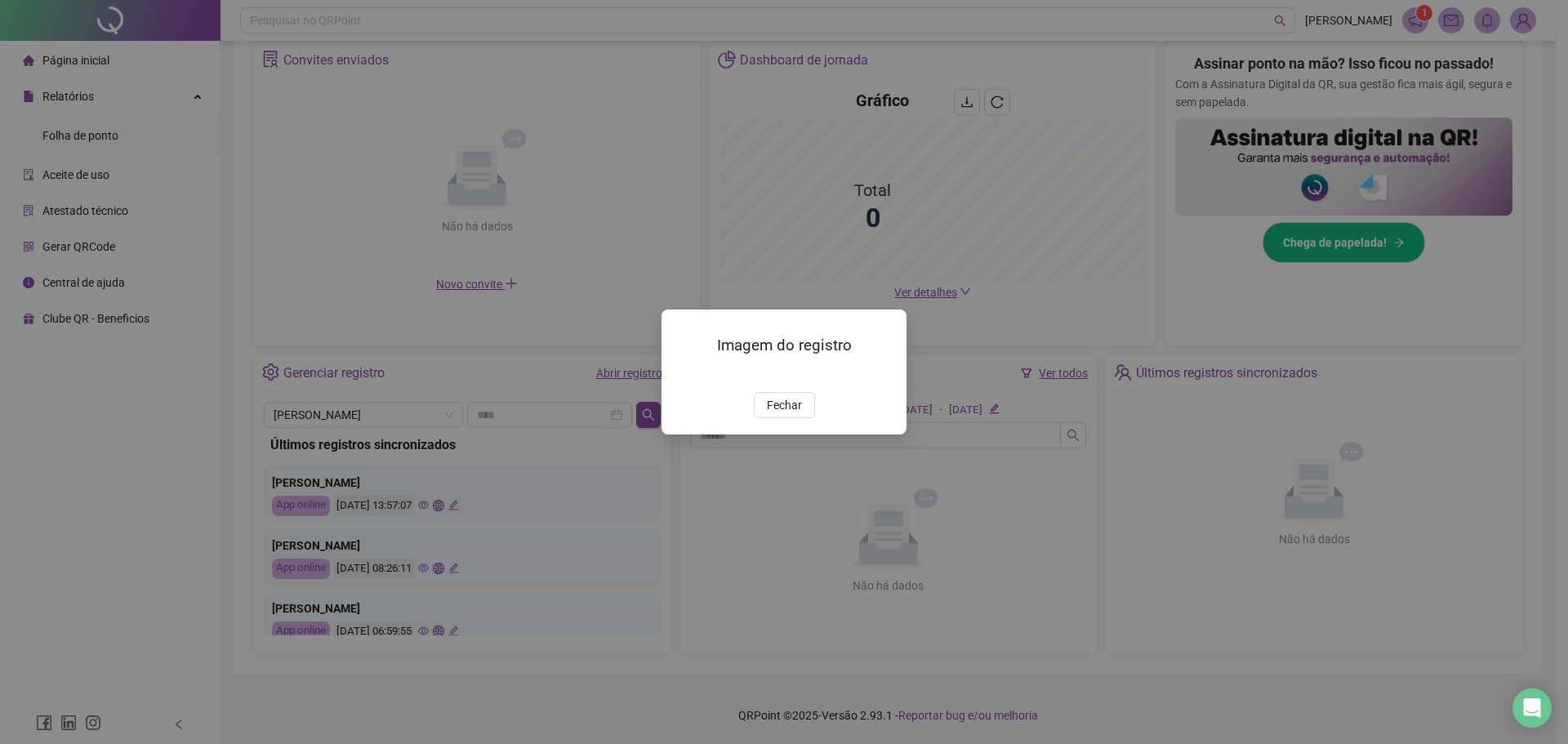
click at [680, 375] on img at bounding box center [680, 375] width 0 height 0
click at [769, 414] on span "Fechar" at bounding box center [784, 405] width 35 height 18
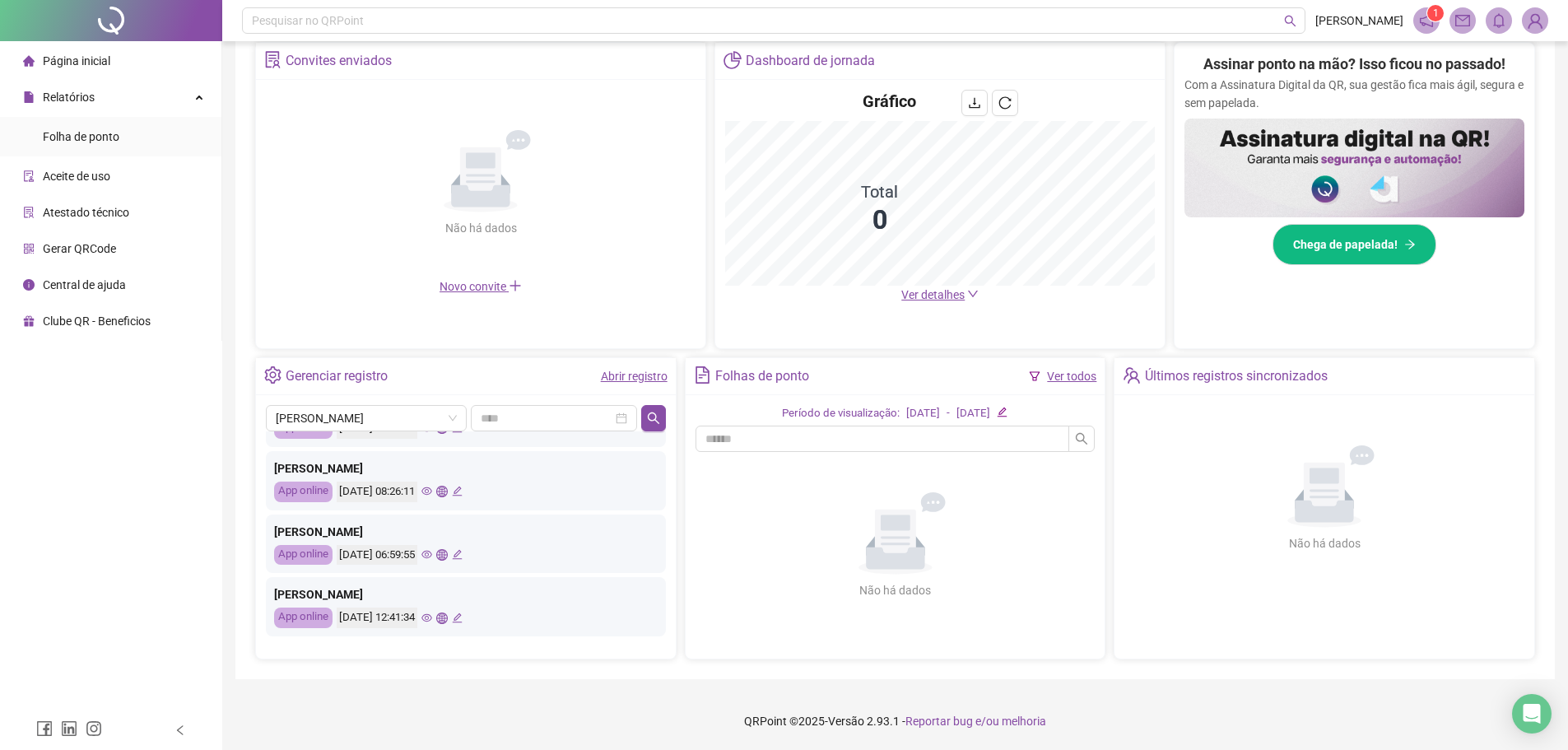
scroll to position [82, 0]
click at [432, 553] on icon "eye" at bounding box center [426, 553] width 11 height 11
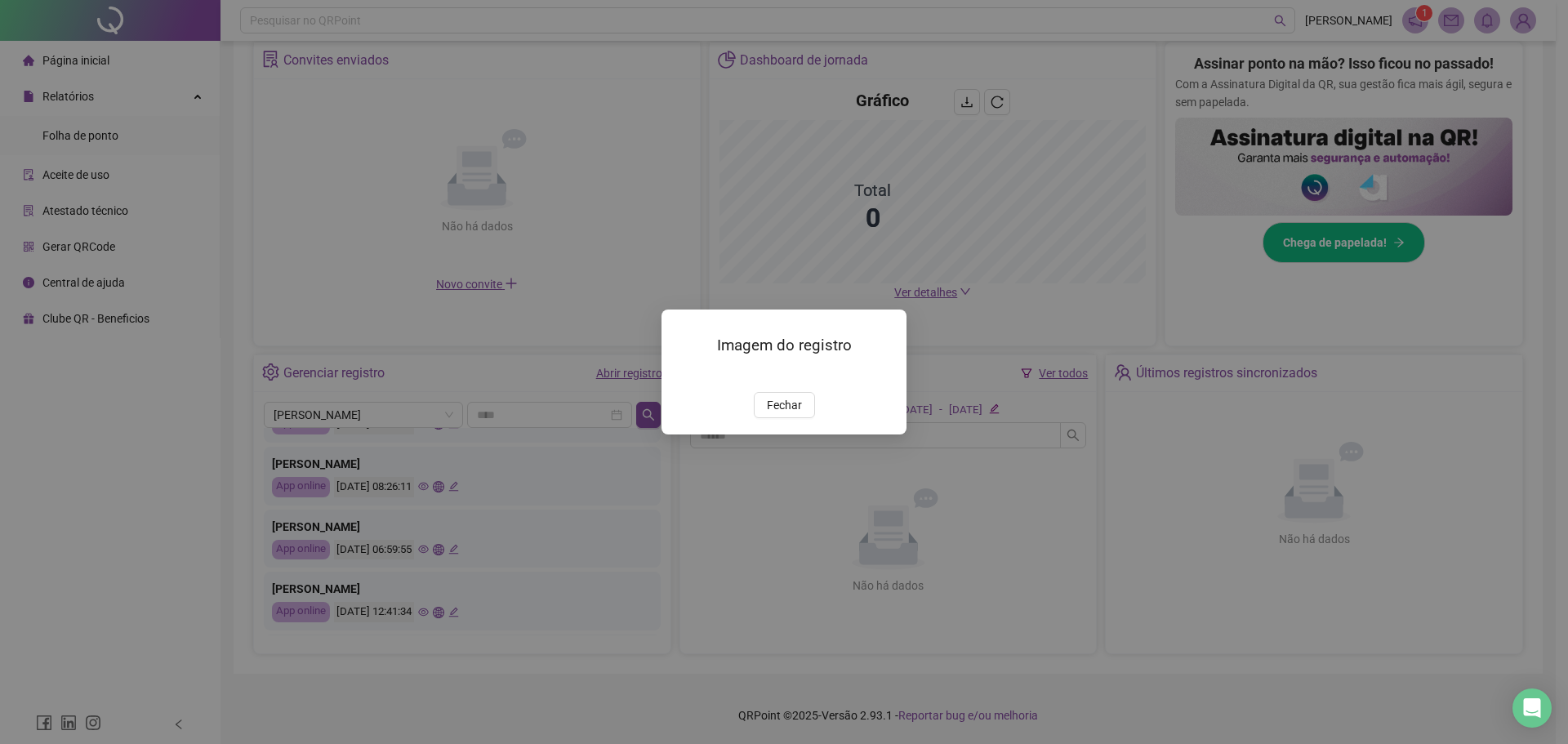
click at [680, 375] on img at bounding box center [680, 375] width 0 height 0
click at [785, 414] on span "Fechar" at bounding box center [784, 405] width 35 height 18
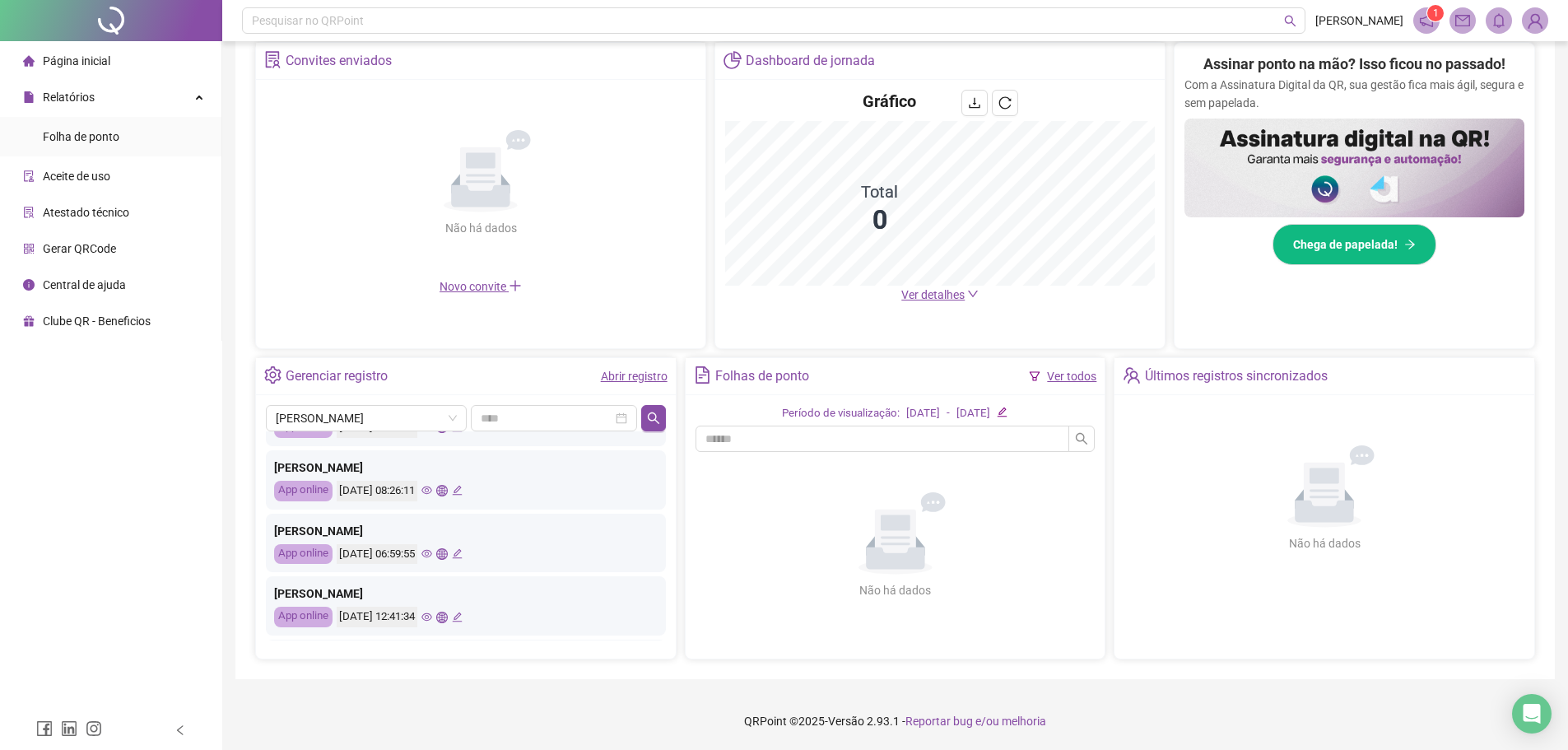
click at [447, 549] on icon "global" at bounding box center [441, 553] width 11 height 11
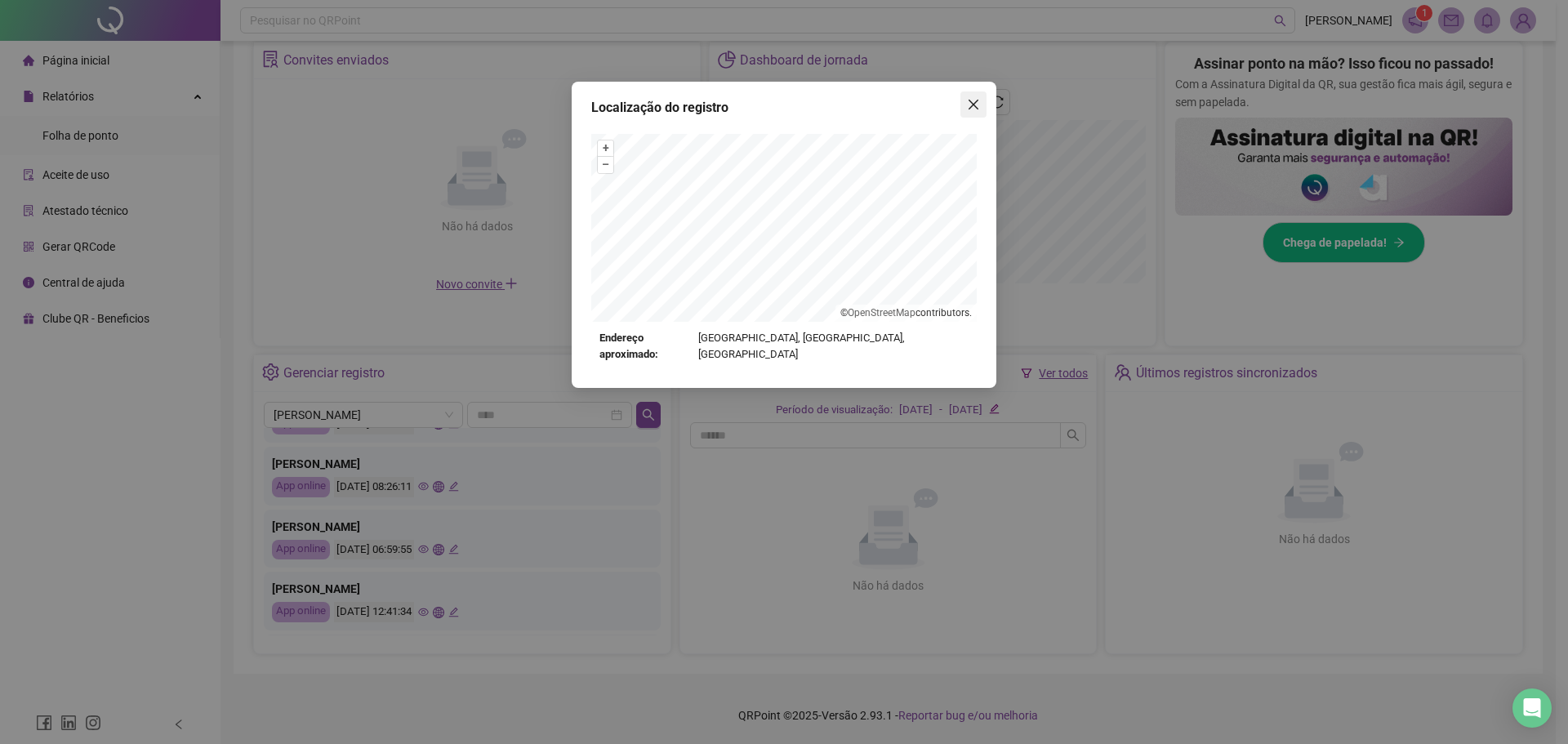
click at [970, 105] on icon "close" at bounding box center [974, 105] width 13 height 13
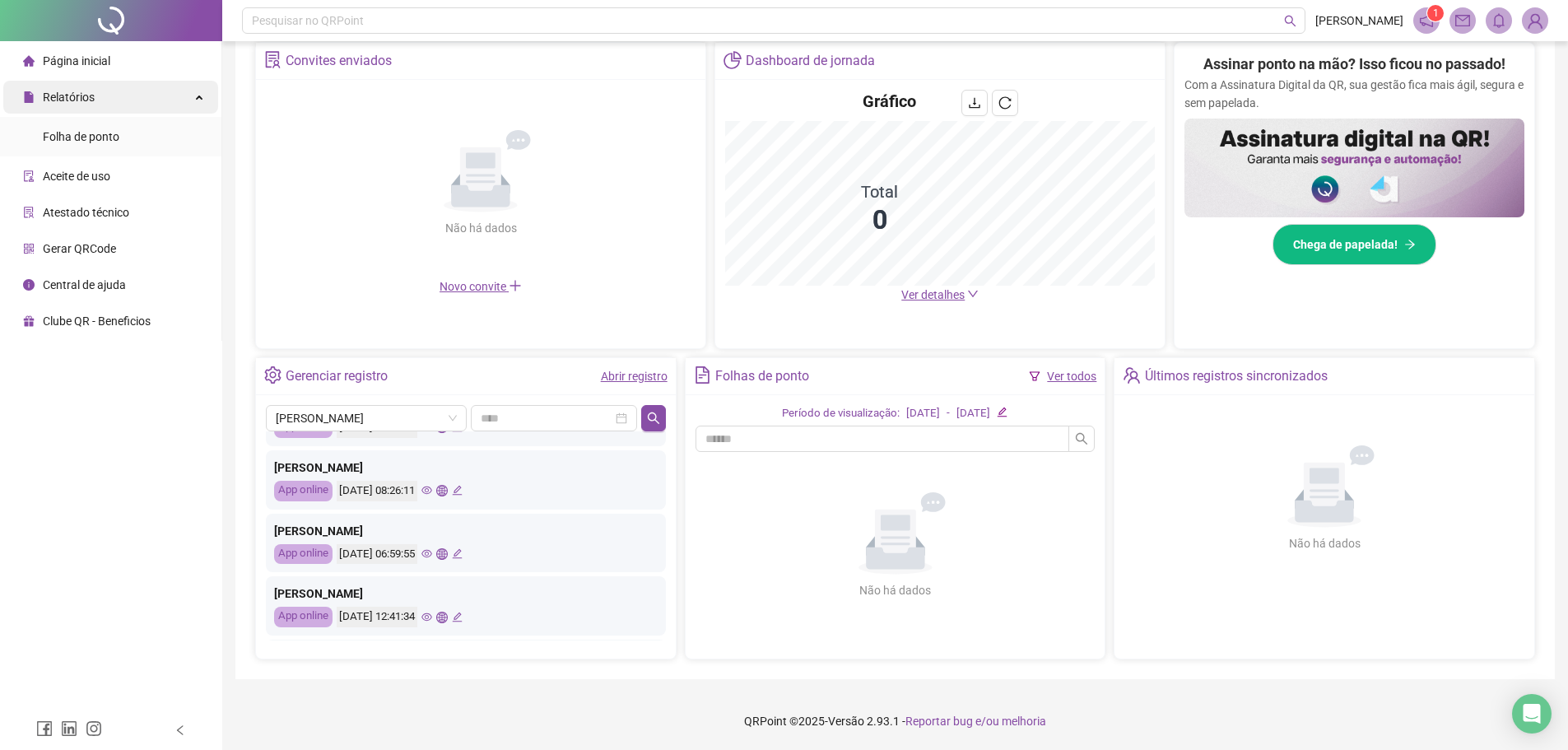
click at [94, 84] on div "Relatórios" at bounding box center [110, 97] width 214 height 33
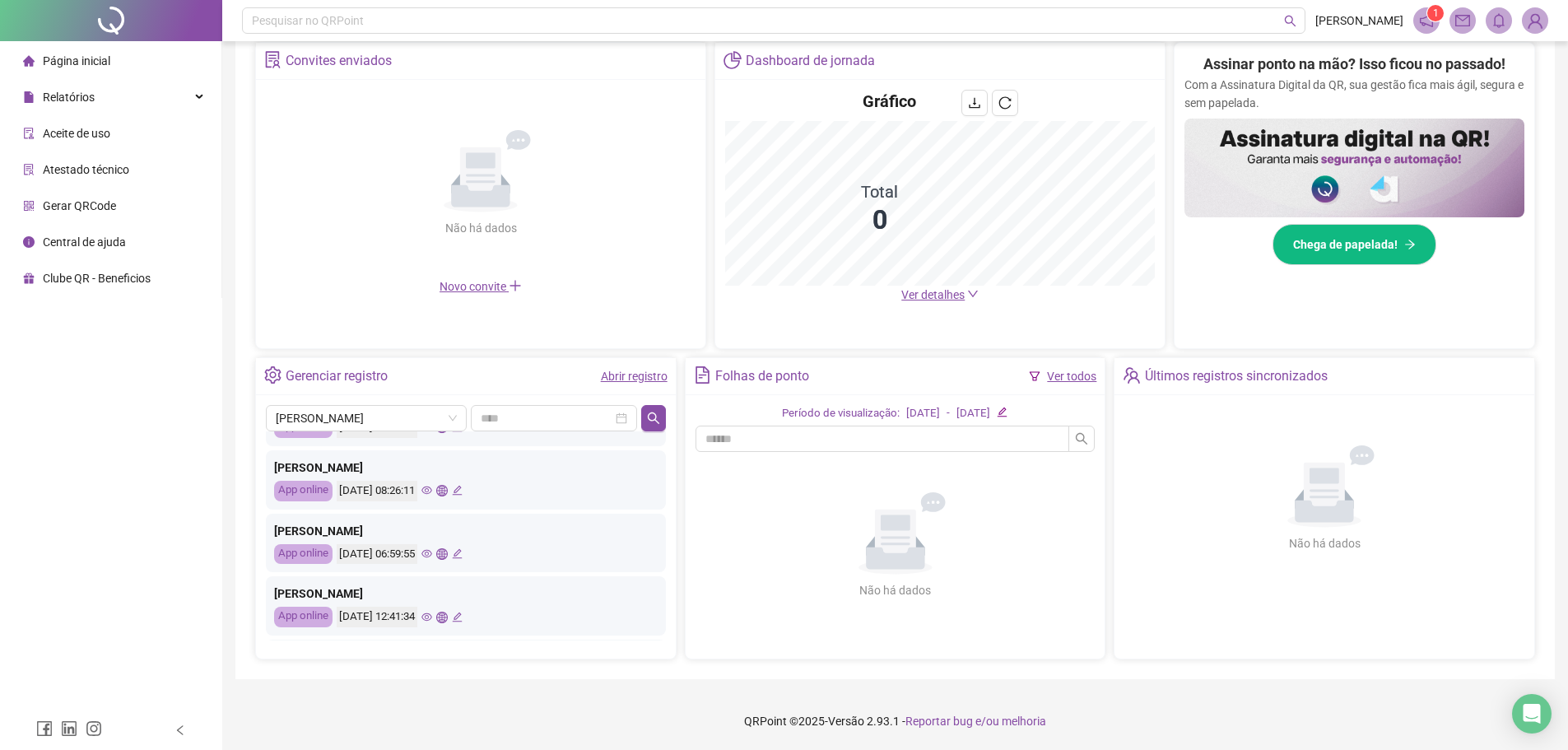
drag, startPoint x: 82, startPoint y: 108, endPoint x: 92, endPoint y: 140, distance: 33.5
click at [86, 112] on span "Relatórios" at bounding box center [59, 97] width 71 height 33
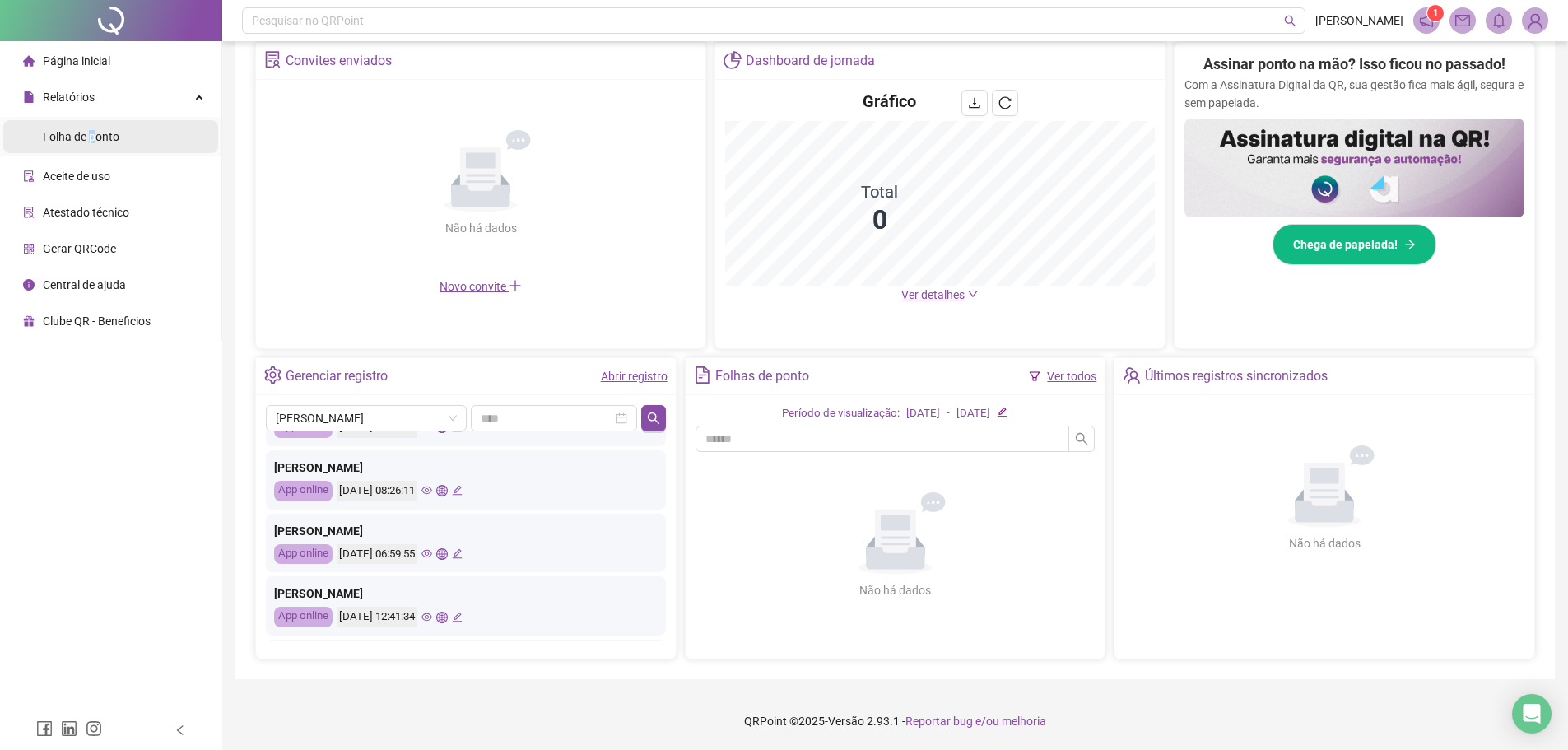
click at [93, 142] on span "Folha de ponto" at bounding box center [80, 137] width 76 height 14
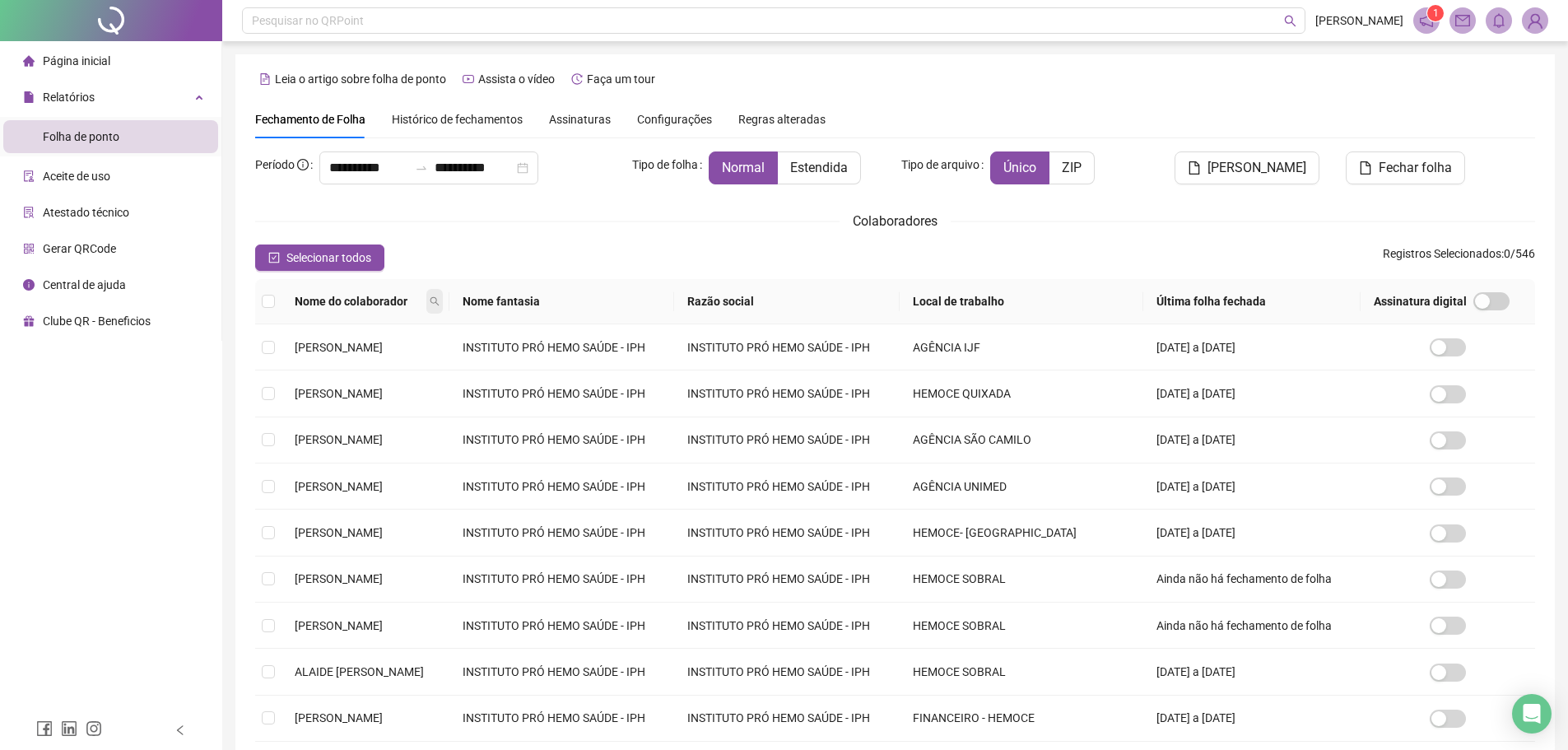
click at [440, 297] on icon "search" at bounding box center [435, 302] width 10 height 10
